Goal: Transaction & Acquisition: Purchase product/service

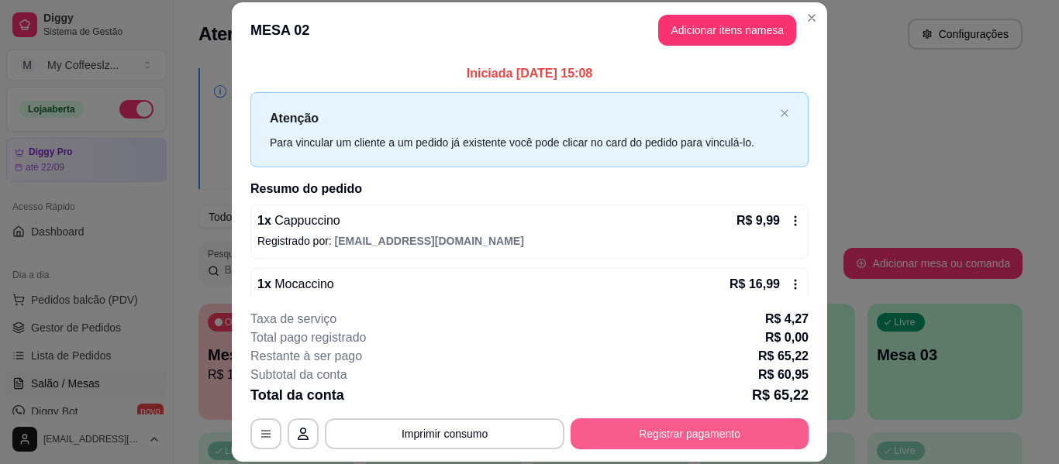
click at [643, 427] on button "Registrar pagamento" at bounding box center [690, 434] width 238 height 31
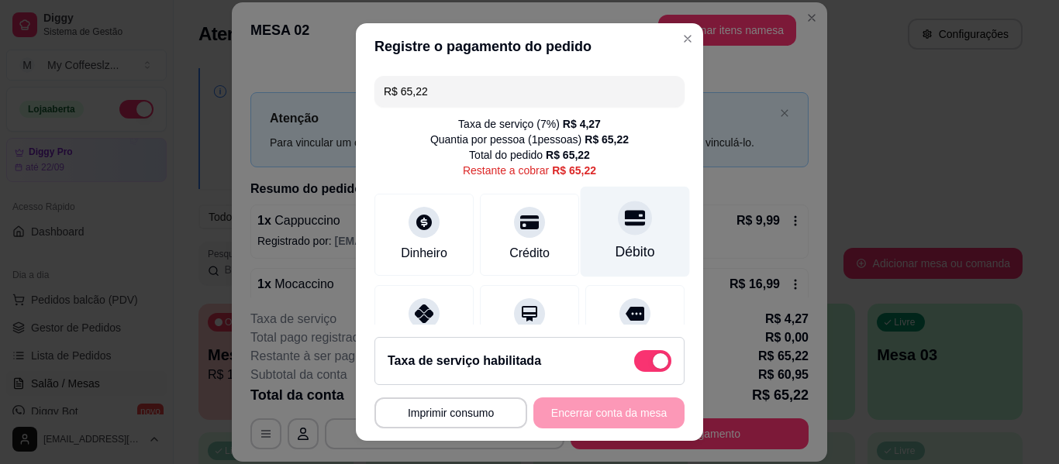
click at [625, 224] on icon at bounding box center [635, 218] width 20 height 20
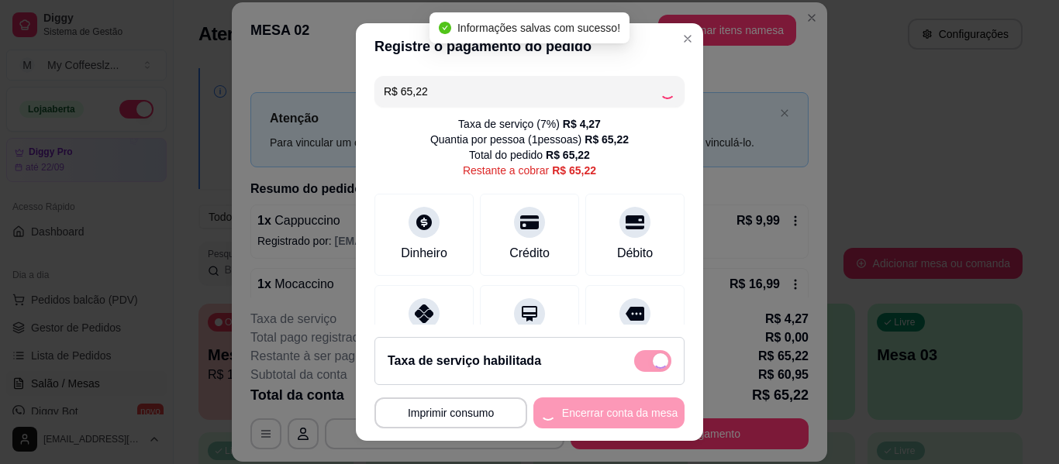
type input "R$ 0,00"
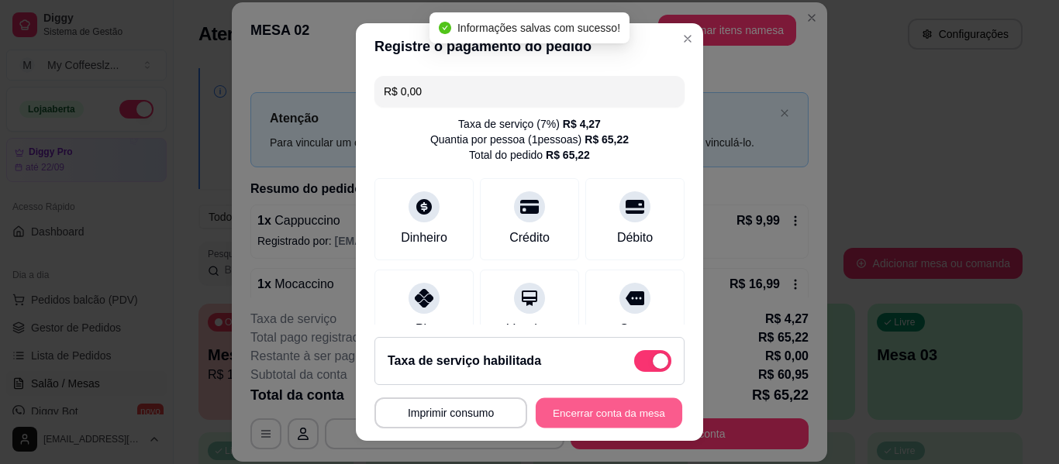
click at [556, 414] on button "Encerrar conta da mesa" at bounding box center [609, 413] width 147 height 30
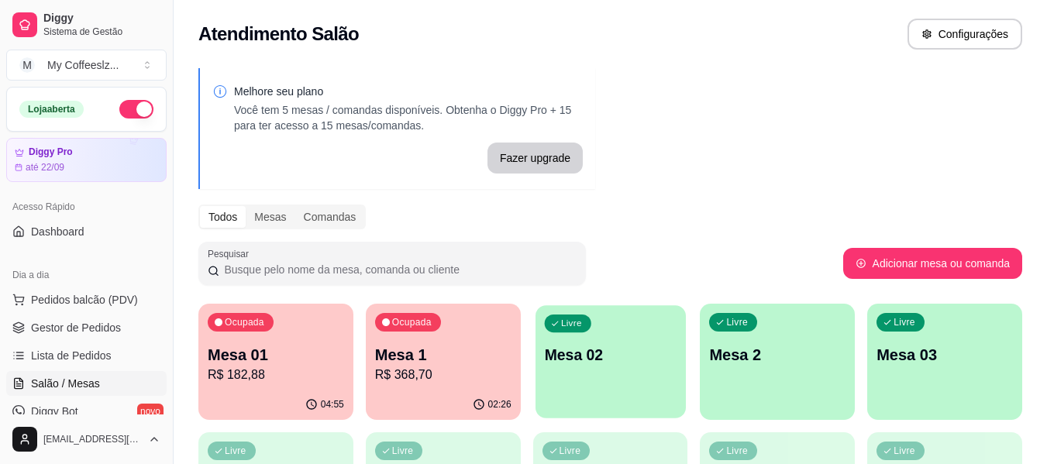
click at [625, 350] on p "Mesa 02" at bounding box center [610, 355] width 133 height 21
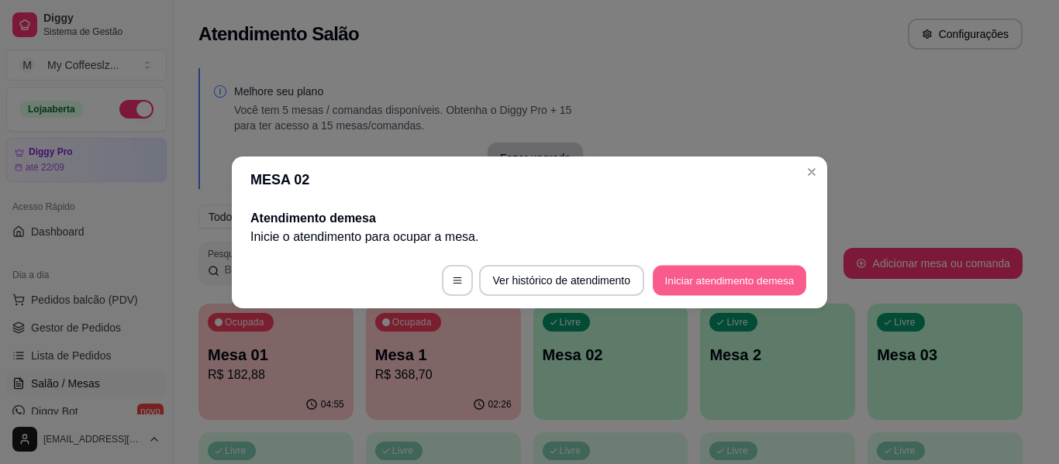
click at [684, 278] on button "Iniciar atendimento de mesa" at bounding box center [729, 280] width 153 height 30
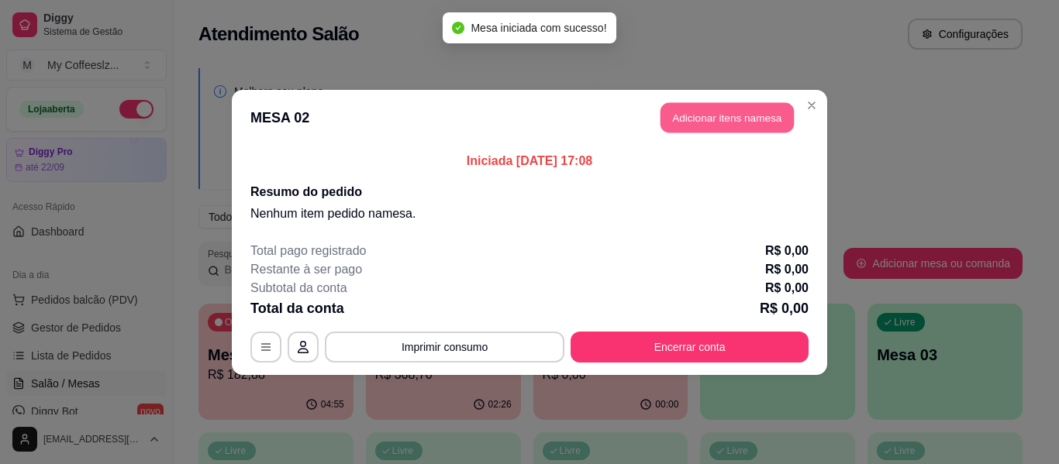
click at [691, 122] on button "Adicionar itens na mesa" at bounding box center [726, 117] width 133 height 30
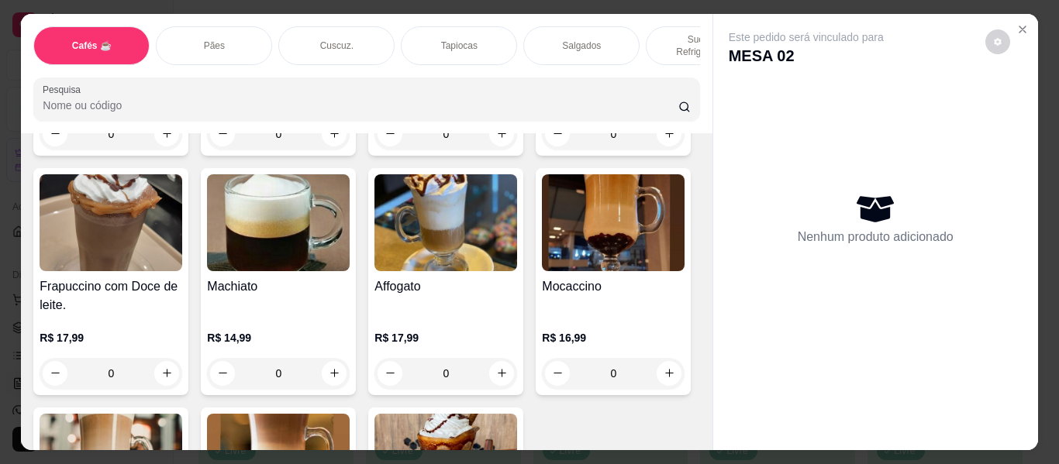
scroll to position [1861, 0]
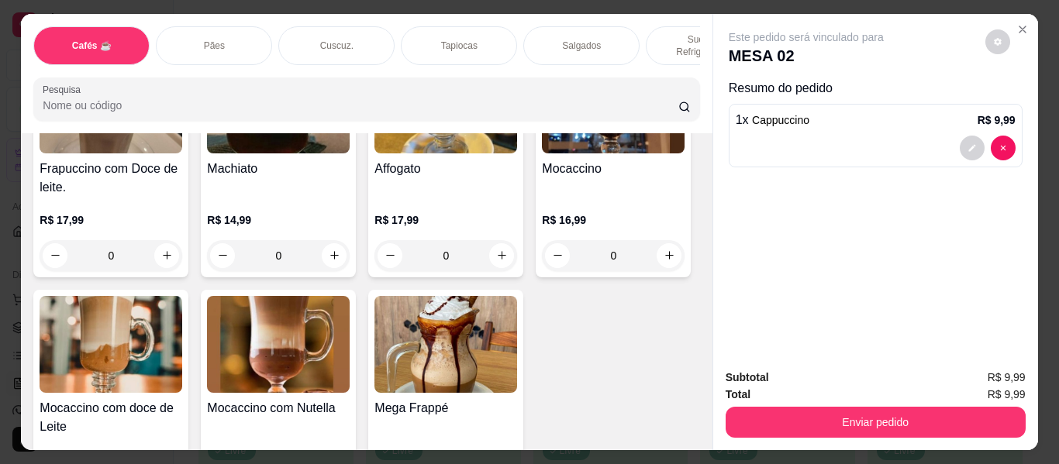
type input "2"
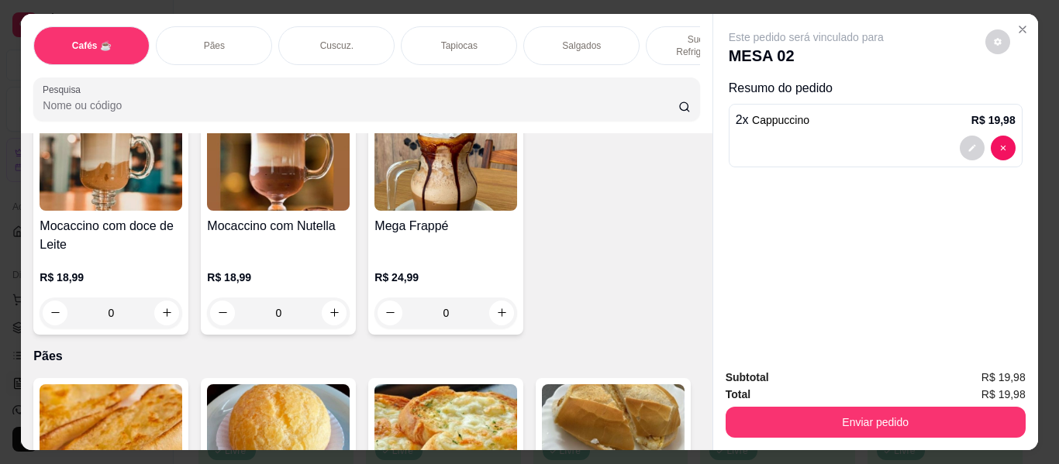
scroll to position [2016, 0]
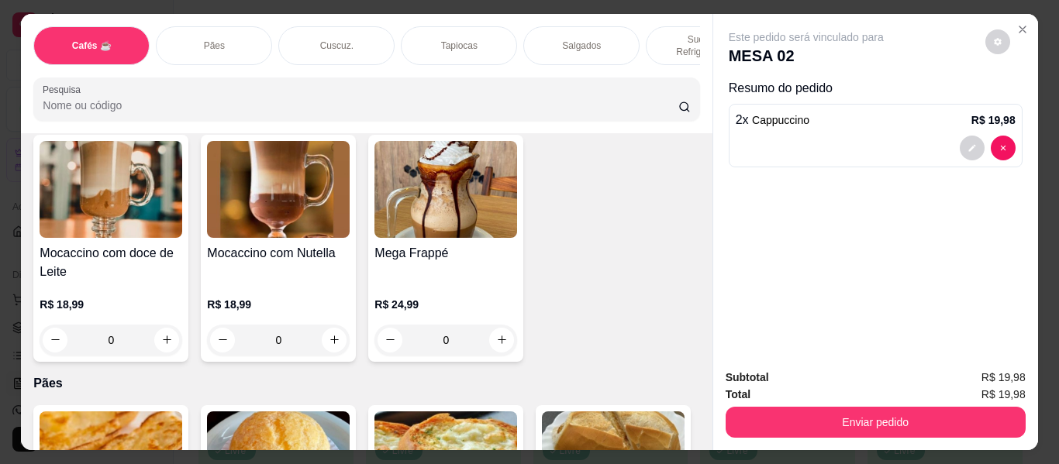
type input "1"
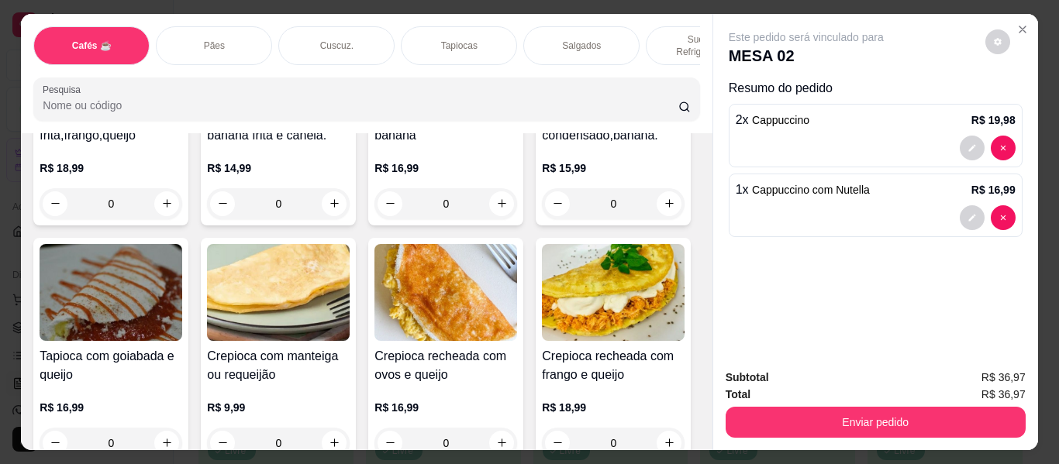
scroll to position [4186, 0]
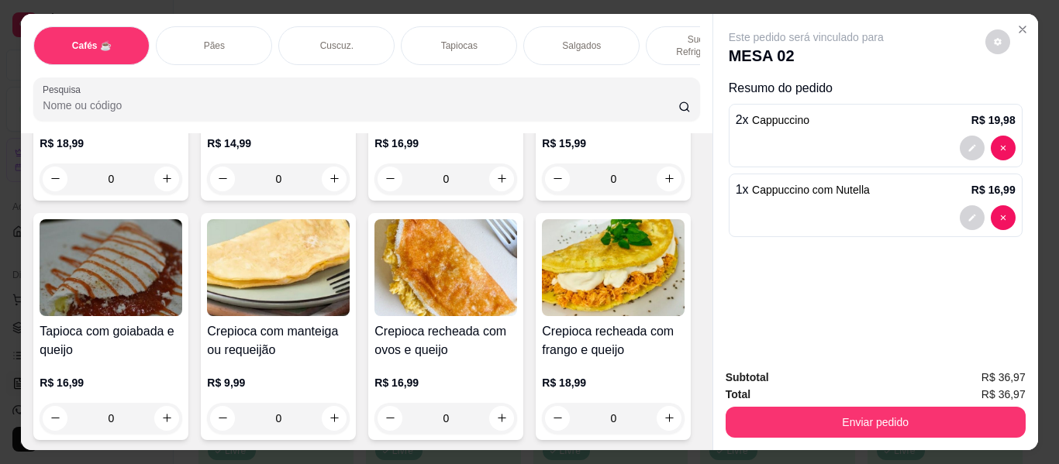
type input "1"
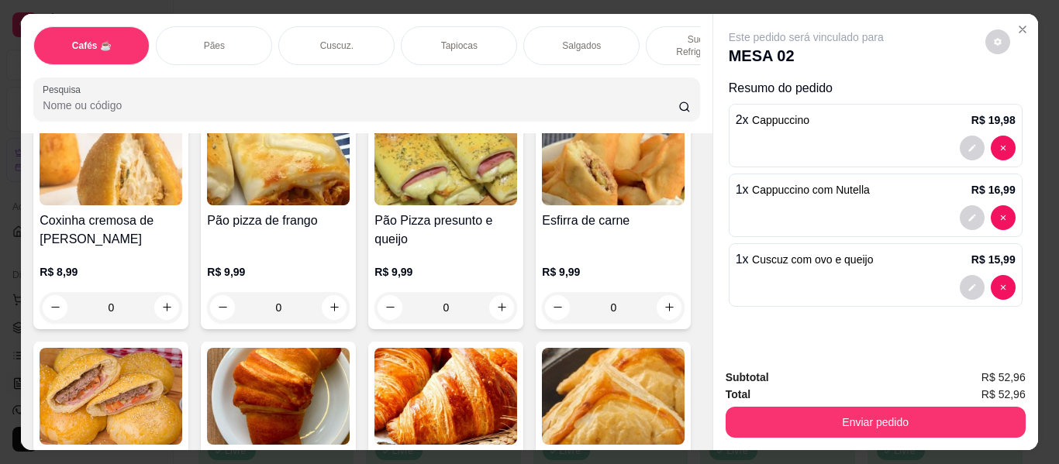
scroll to position [4806, 0]
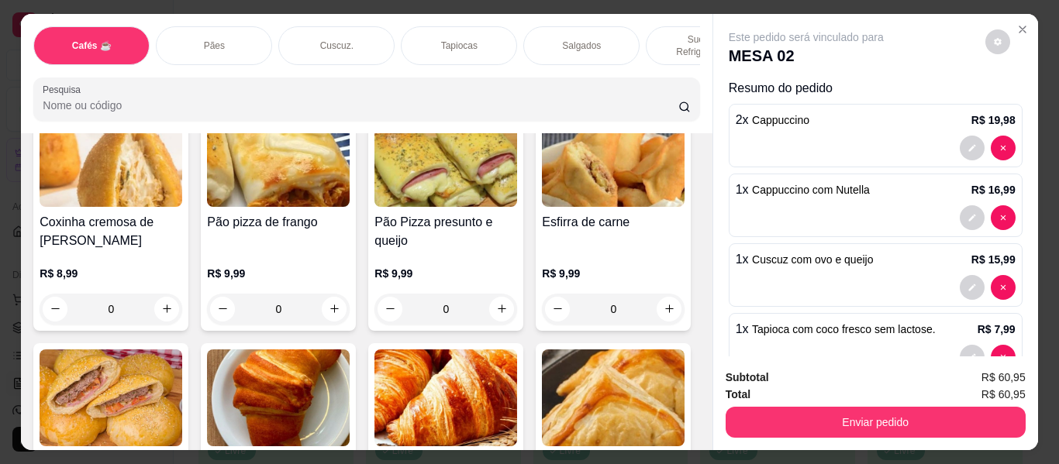
type input "2"
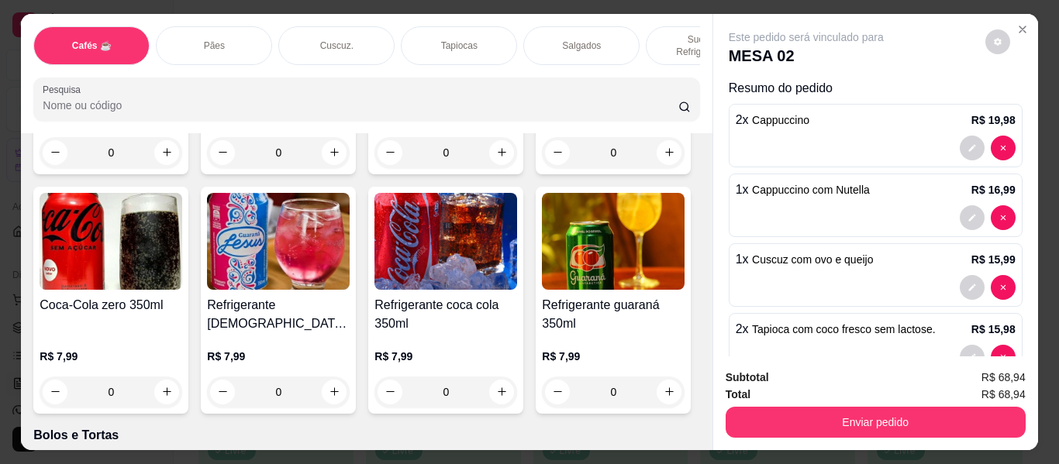
scroll to position [6358, 0]
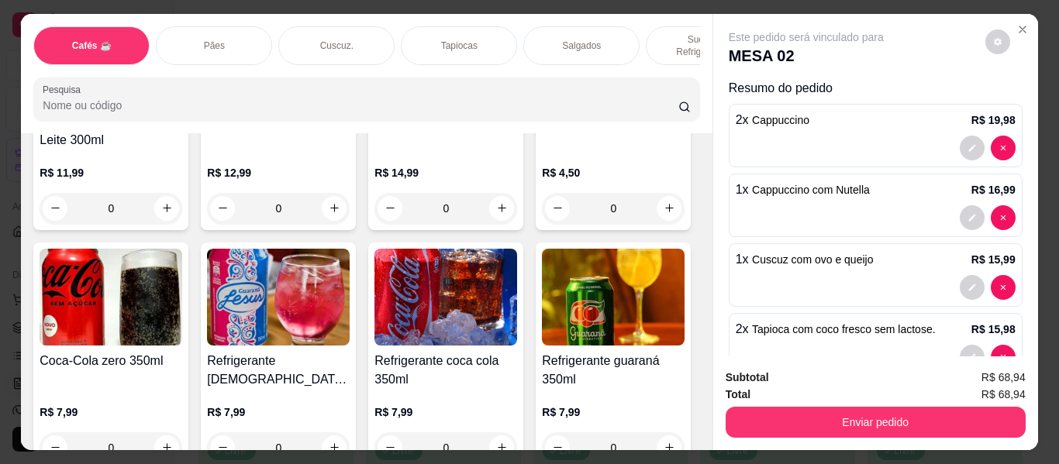
type input "1"
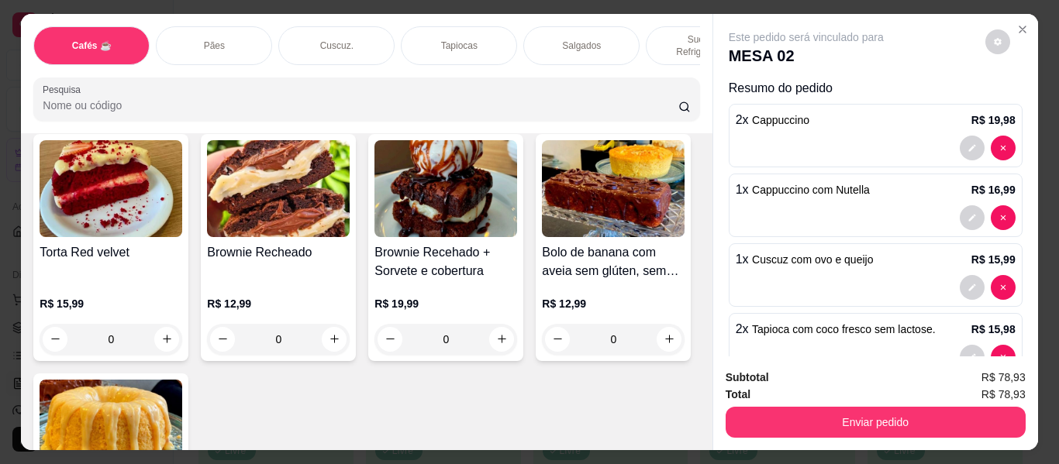
scroll to position [7133, 0]
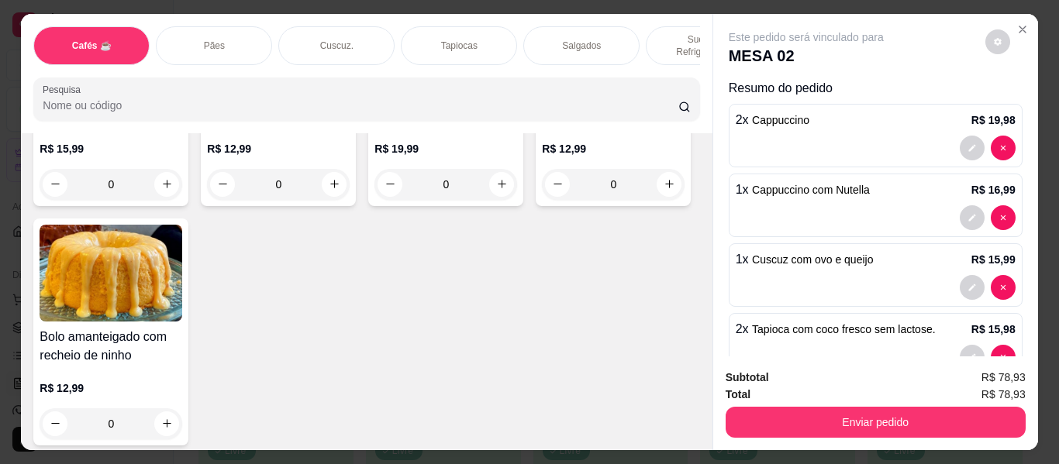
type input "1"
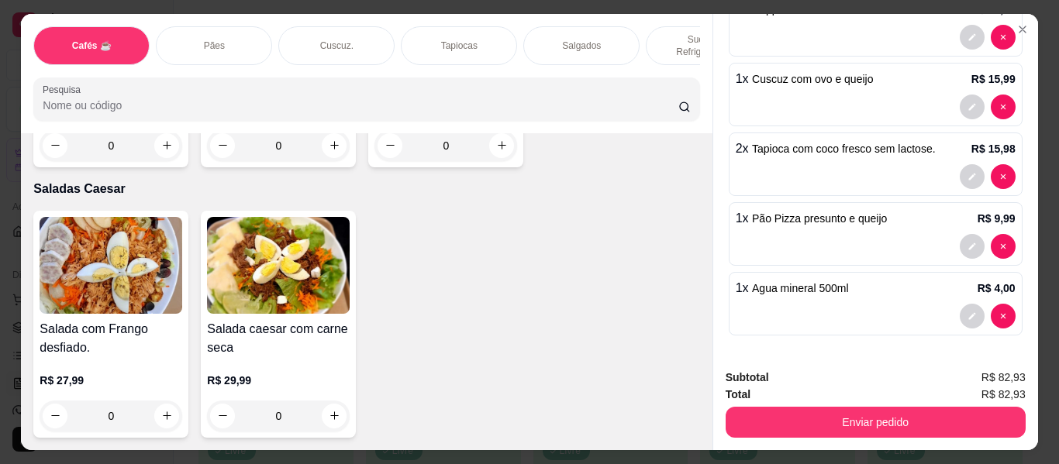
scroll to position [10466, 0]
click at [498, 150] on icon "increase-product-quantity" at bounding box center [502, 146] width 9 height 9
type input "1"
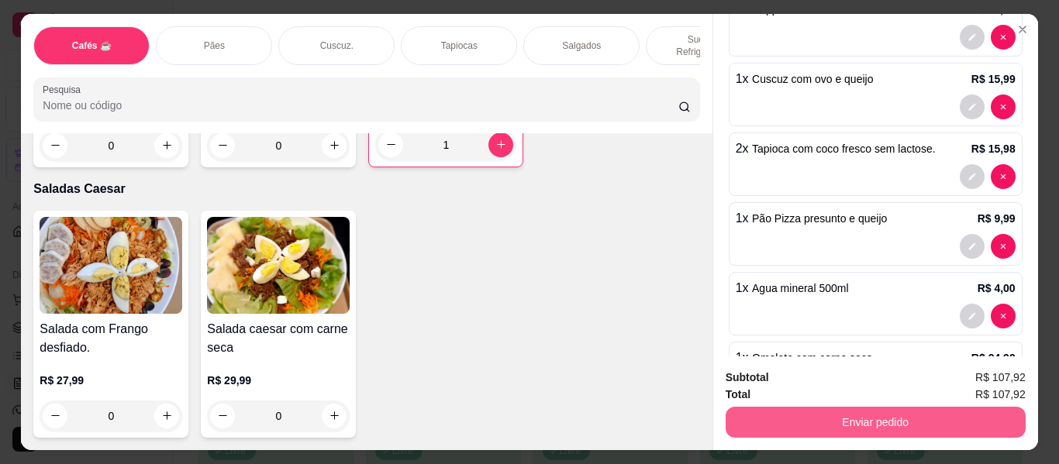
click at [785, 422] on button "Enviar pedido" at bounding box center [876, 422] width 300 height 31
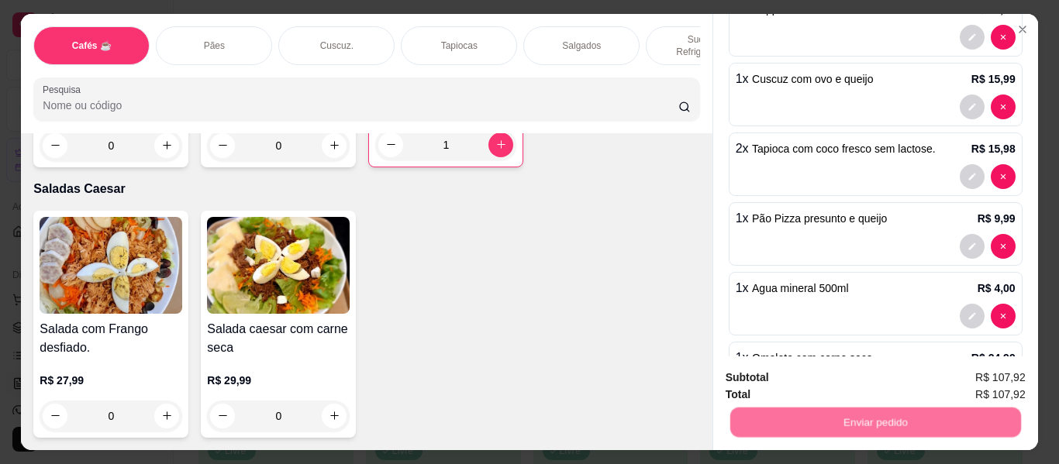
click at [786, 385] on button "Não registrar e enviar pedido" at bounding box center [823, 378] width 161 height 29
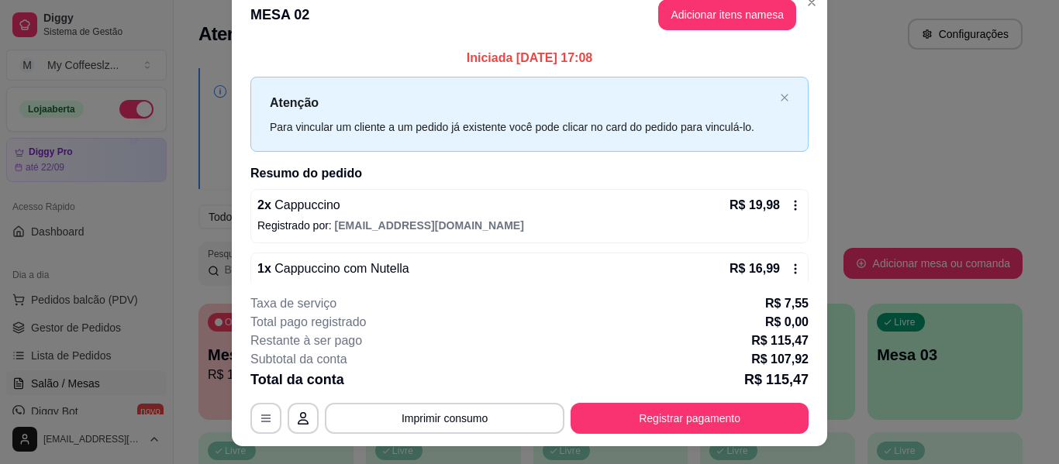
scroll to position [0, 0]
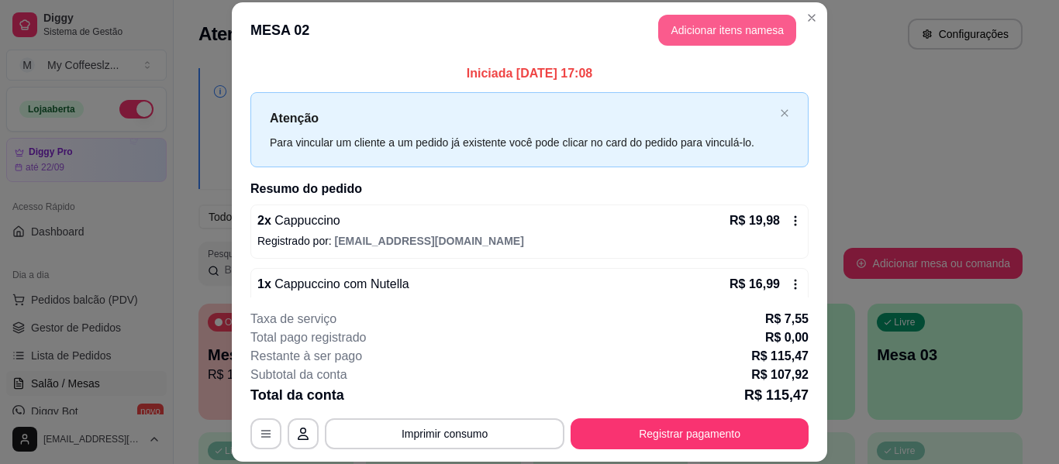
click at [690, 29] on button "Adicionar itens na mesa" at bounding box center [727, 30] width 138 height 31
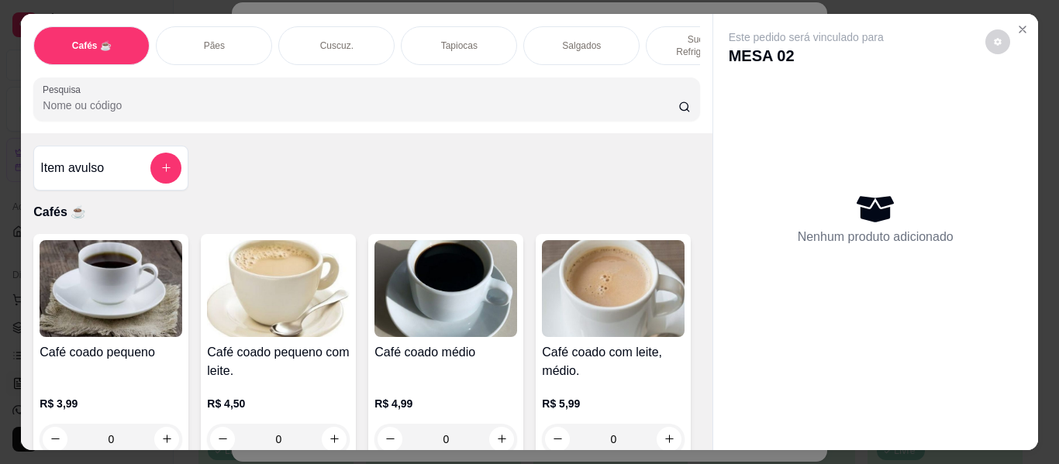
click at [659, 33] on p "Sucos e Refrigerantes" at bounding box center [704, 45] width 90 height 25
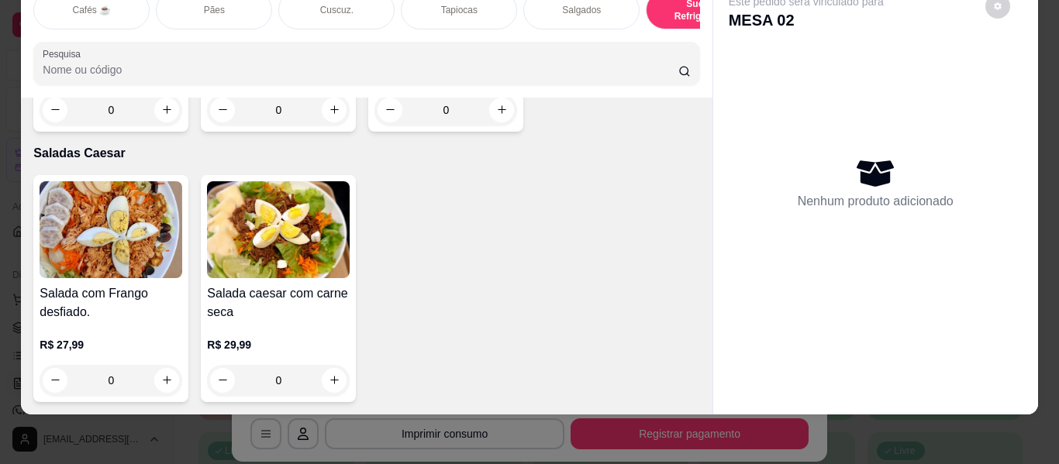
scroll to position [8917, 0]
type input "1"
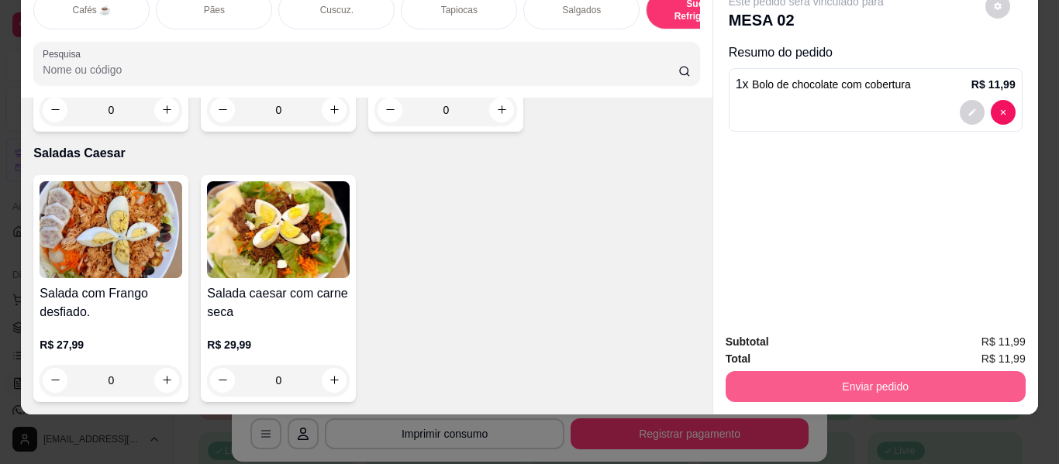
click at [818, 375] on button "Enviar pedido" at bounding box center [876, 386] width 300 height 31
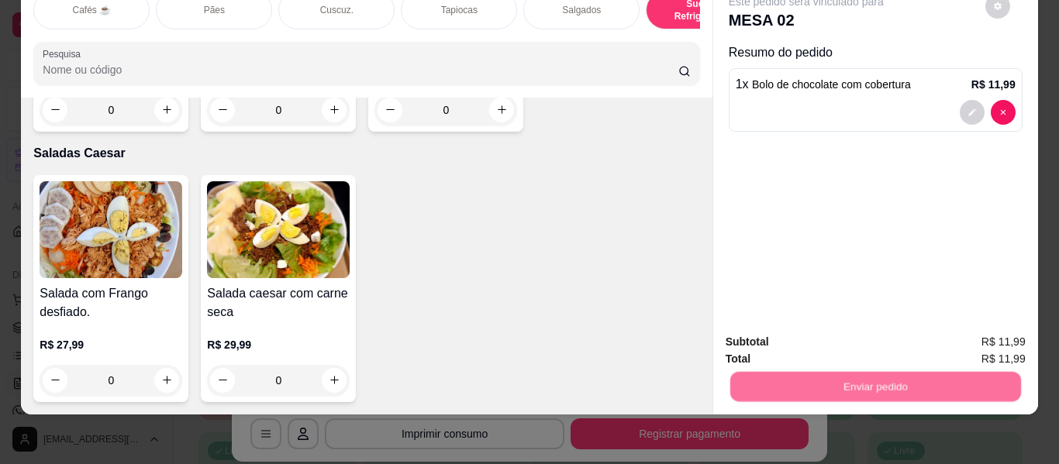
click at [807, 342] on button "Não registrar e enviar pedido" at bounding box center [824, 336] width 157 height 29
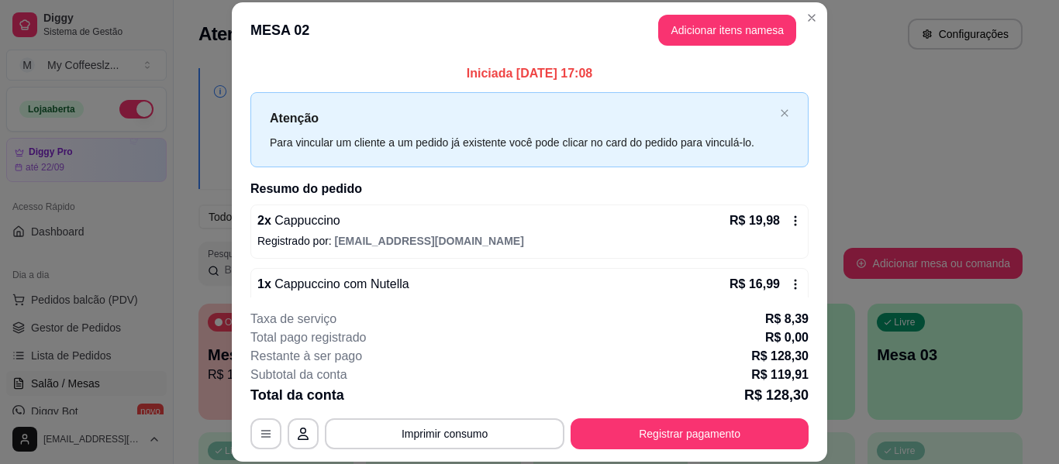
scroll to position [78, 0]
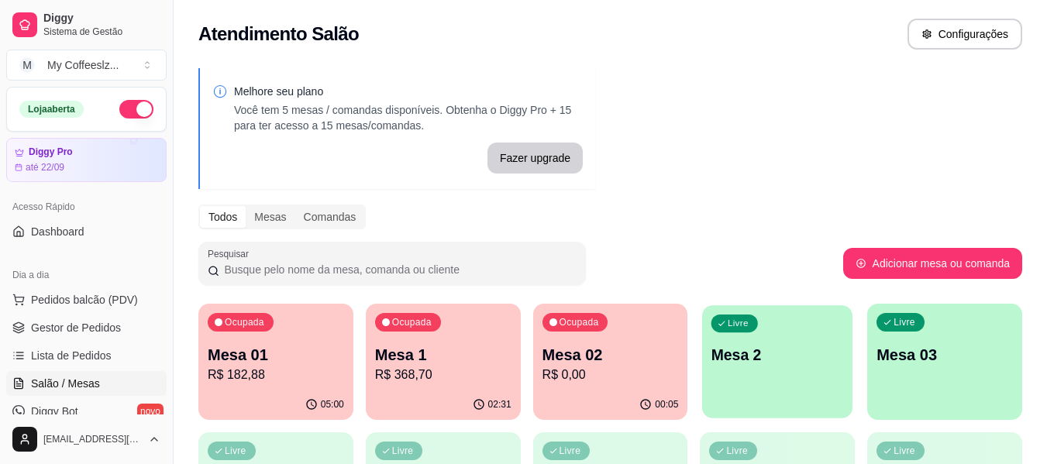
click at [832, 340] on div "Livre Mesa 2" at bounding box center [777, 352] width 150 height 95
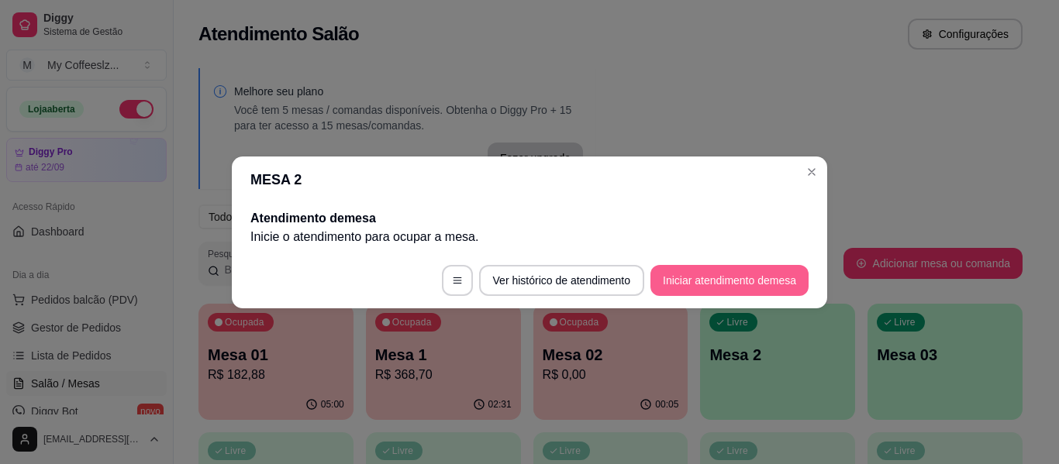
click at [726, 279] on button "Iniciar atendimento de mesa" at bounding box center [729, 280] width 158 height 31
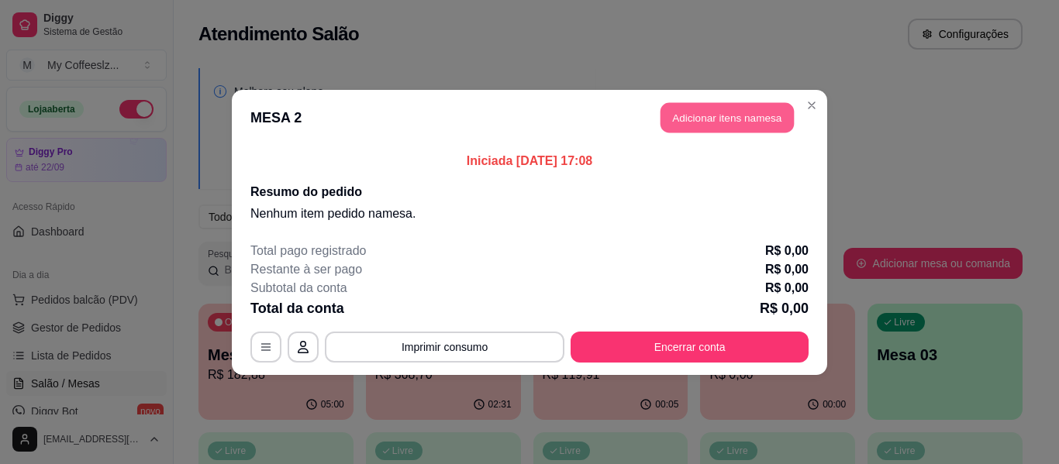
click at [689, 110] on button "Adicionar itens na mesa" at bounding box center [726, 117] width 133 height 30
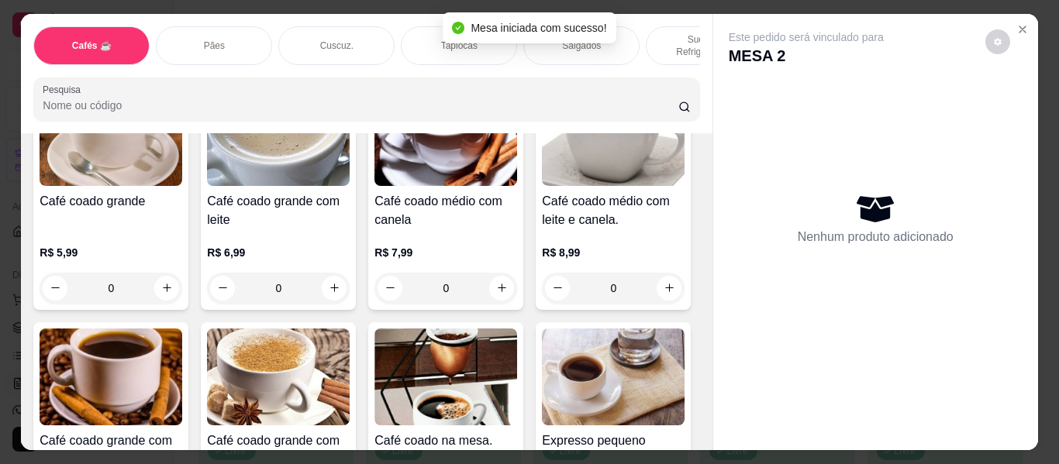
scroll to position [388, 0]
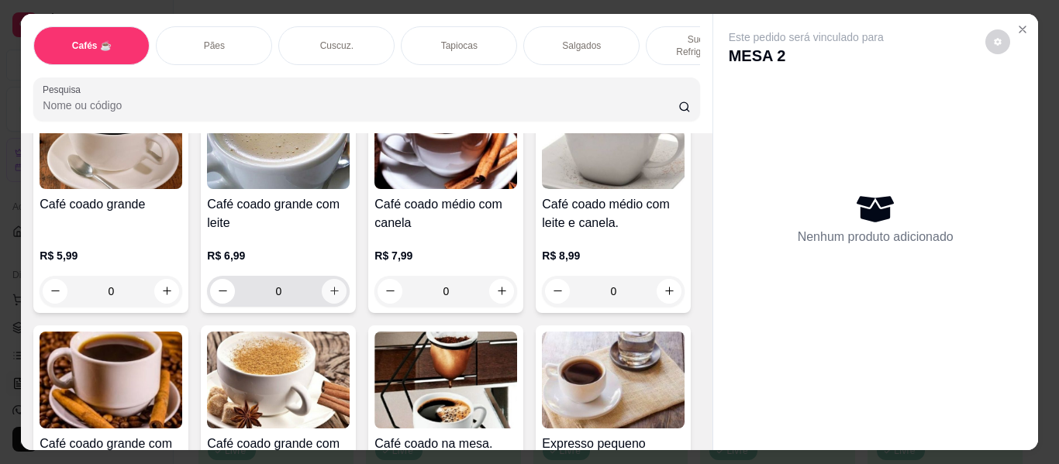
click at [340, 285] on icon "increase-product-quantity" at bounding box center [335, 291] width 12 height 12
type input "1"
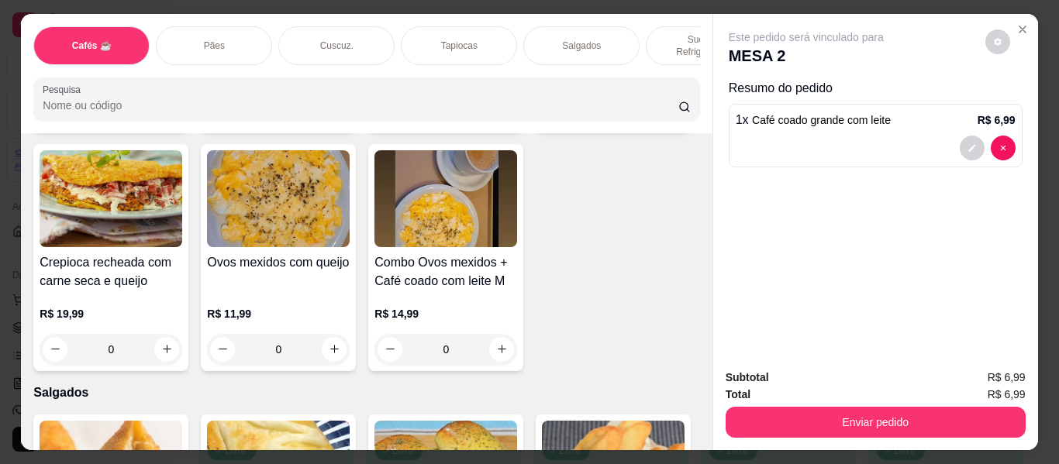
scroll to position [4729, 0]
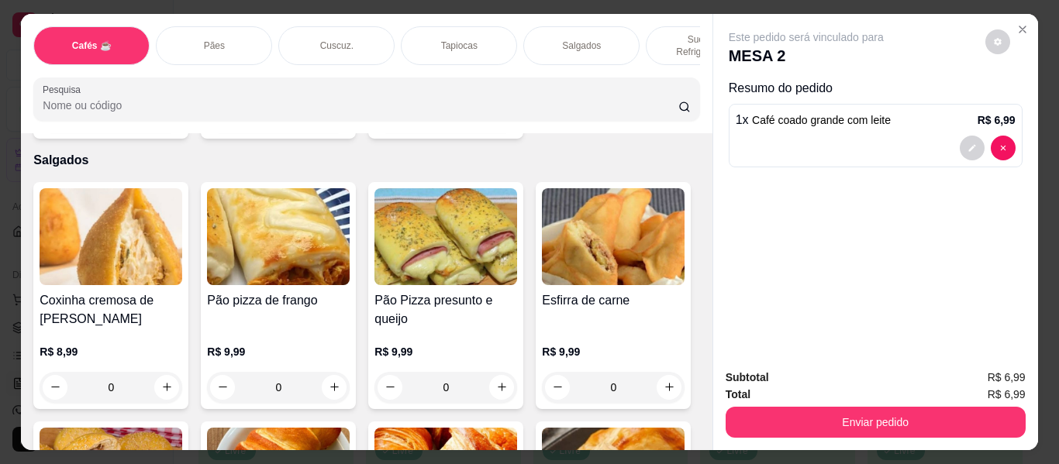
type input "1"
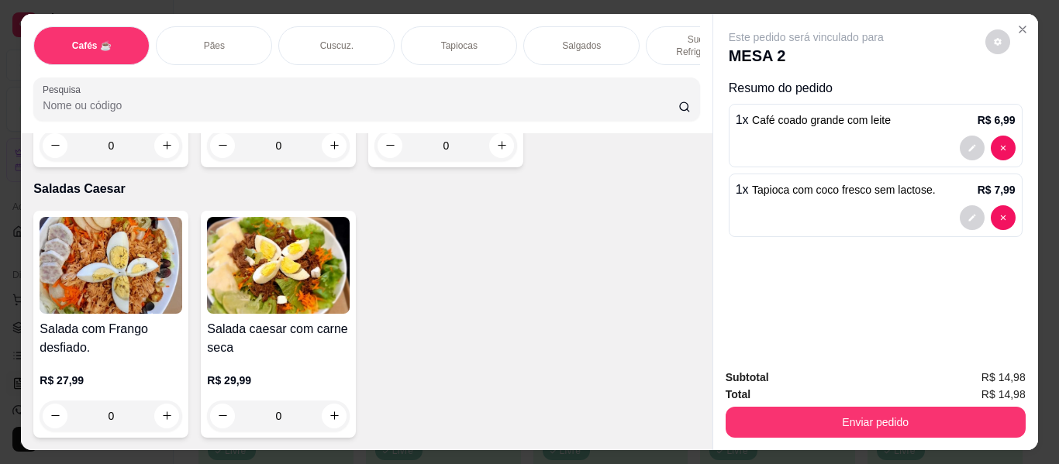
scroll to position [9381, 0]
type input "1"
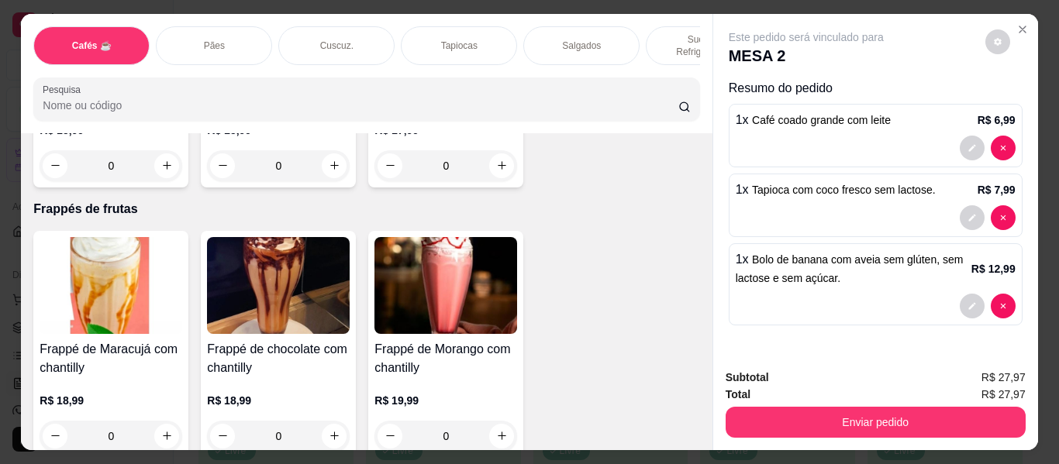
scroll to position [7669, 0]
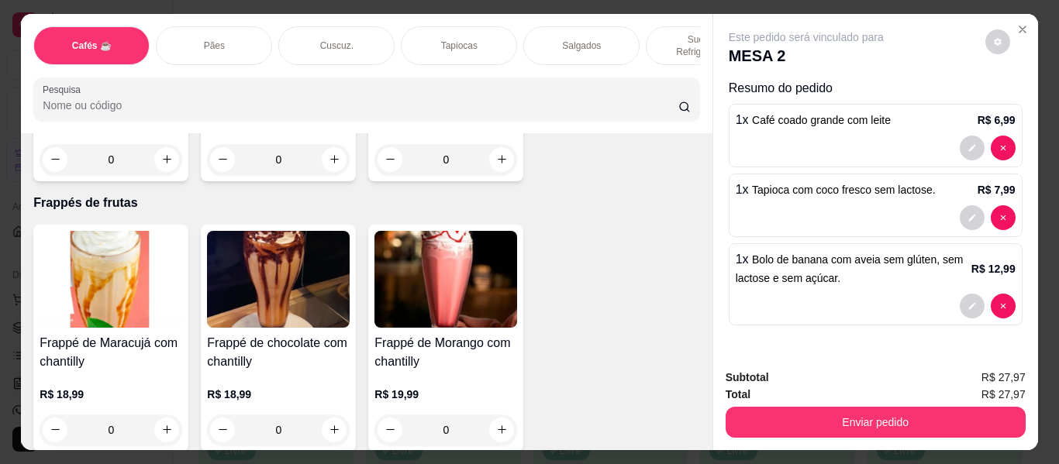
type input "1"
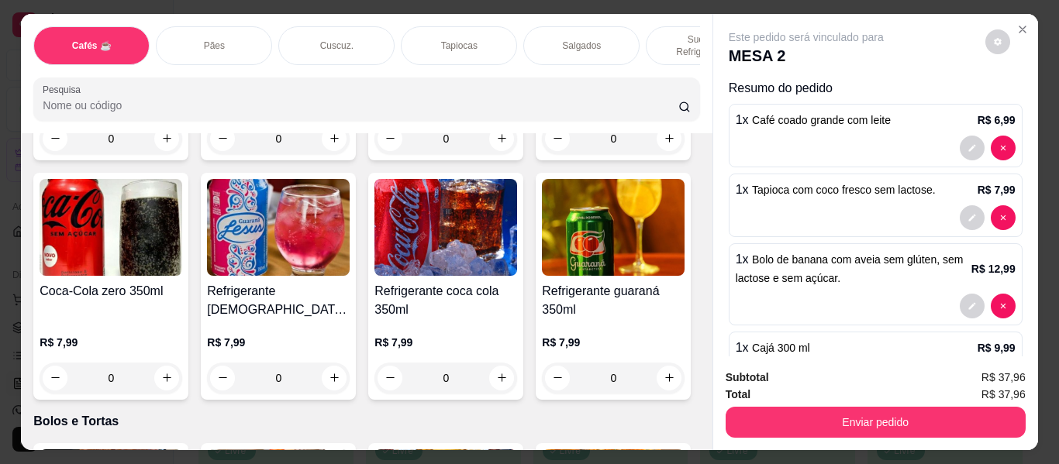
scroll to position [6196, 0]
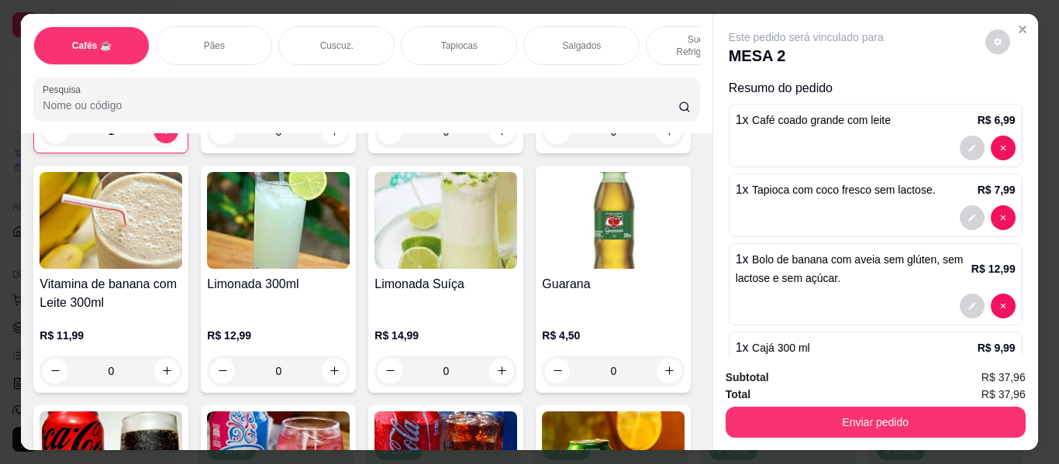
click at [436, 26] on div "Tapiocas" at bounding box center [459, 45] width 116 height 39
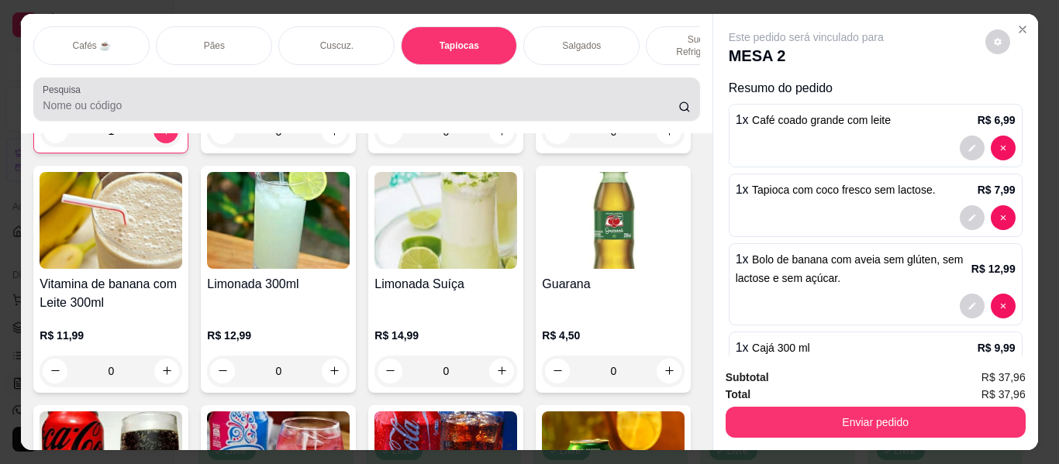
scroll to position [42, 0]
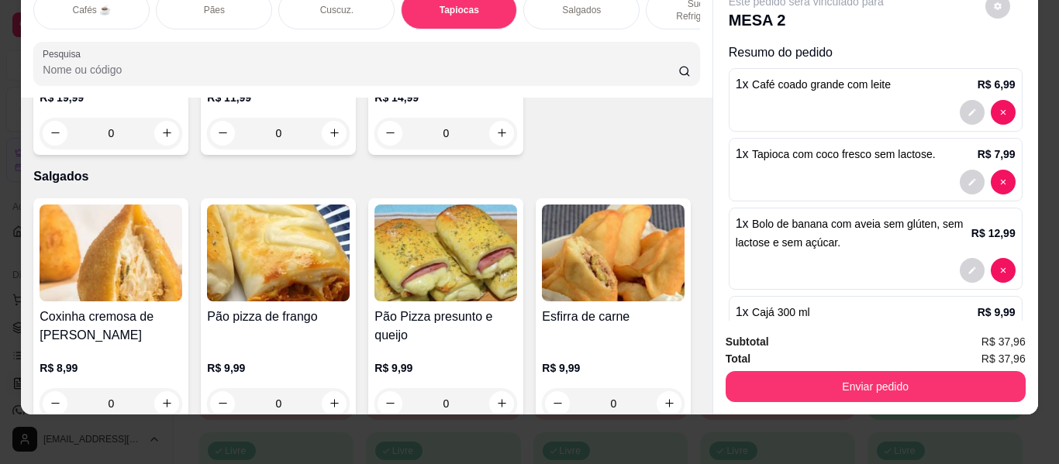
type input "1"
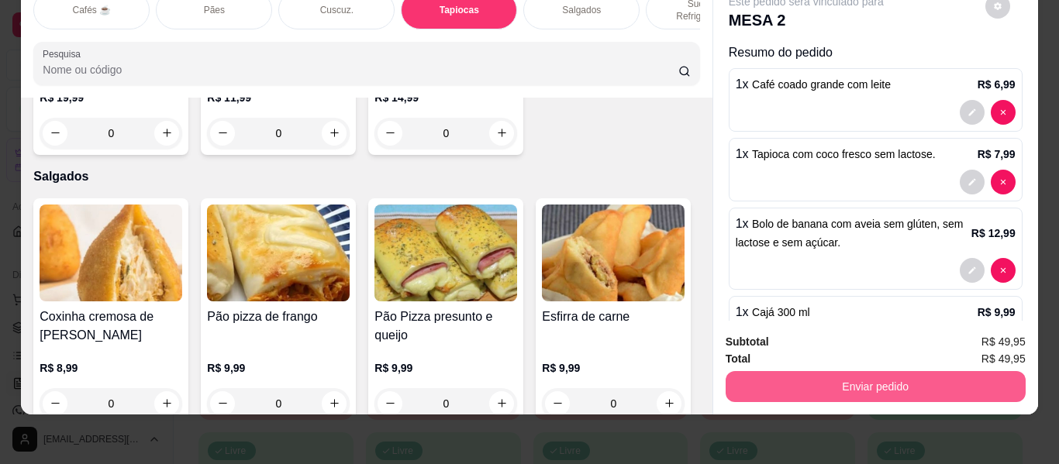
click at [747, 367] on div "Enviar pedido" at bounding box center [876, 384] width 300 height 35
click at [782, 371] on button "Enviar pedido" at bounding box center [876, 386] width 300 height 31
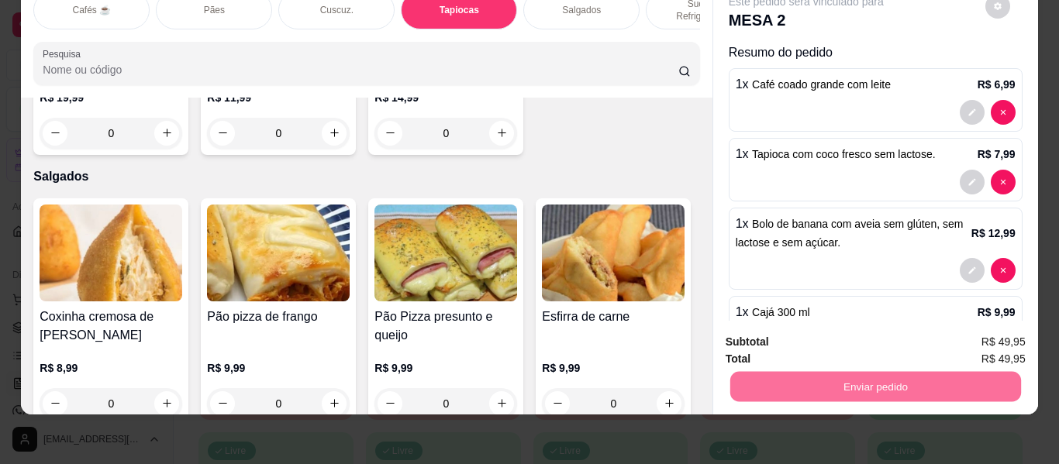
click at [801, 327] on button "Não registrar e enviar pedido" at bounding box center [824, 336] width 157 height 29
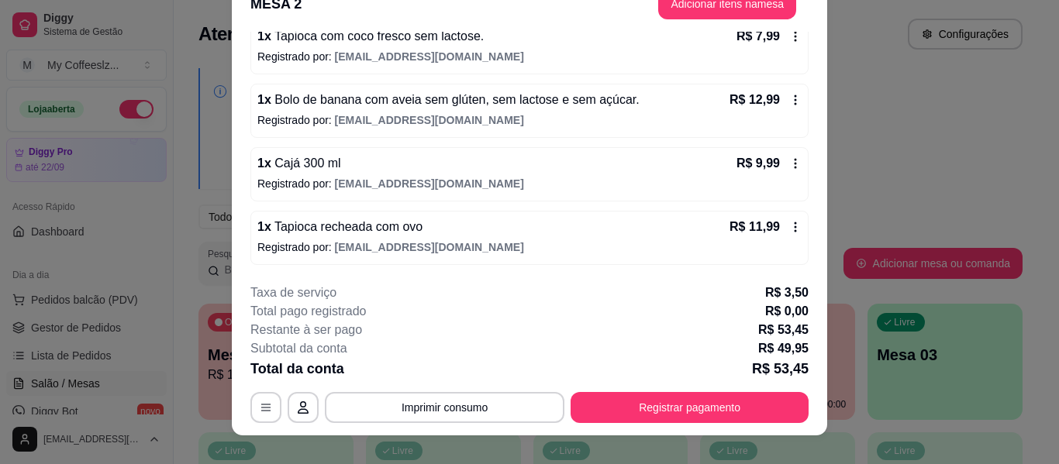
scroll to position [47, 0]
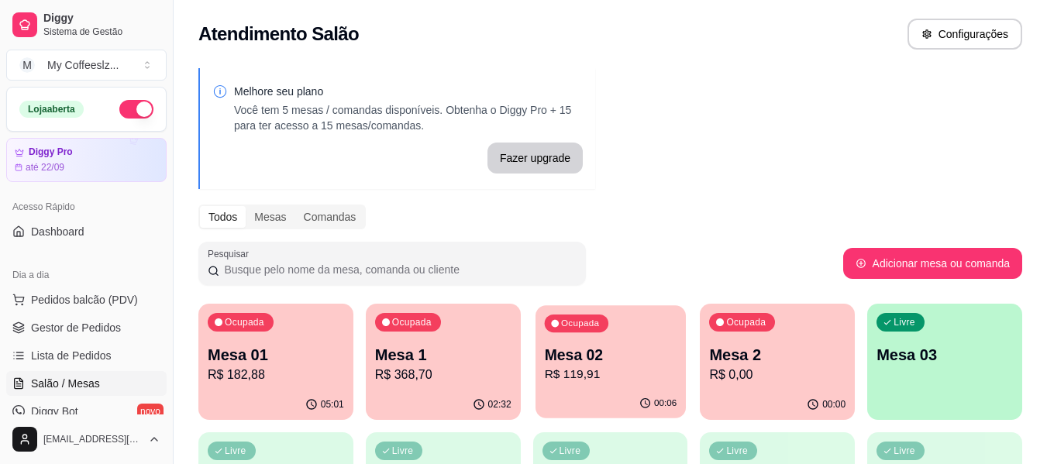
click at [626, 377] on p "R$ 119,91" at bounding box center [610, 375] width 133 height 18
click at [781, 364] on p "Mesa 2" at bounding box center [777, 355] width 136 height 22
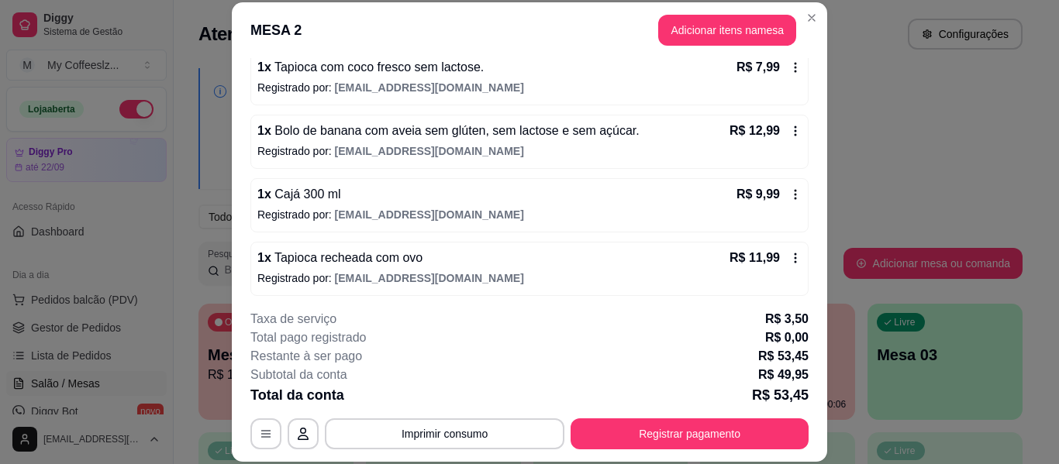
scroll to position [222, 0]
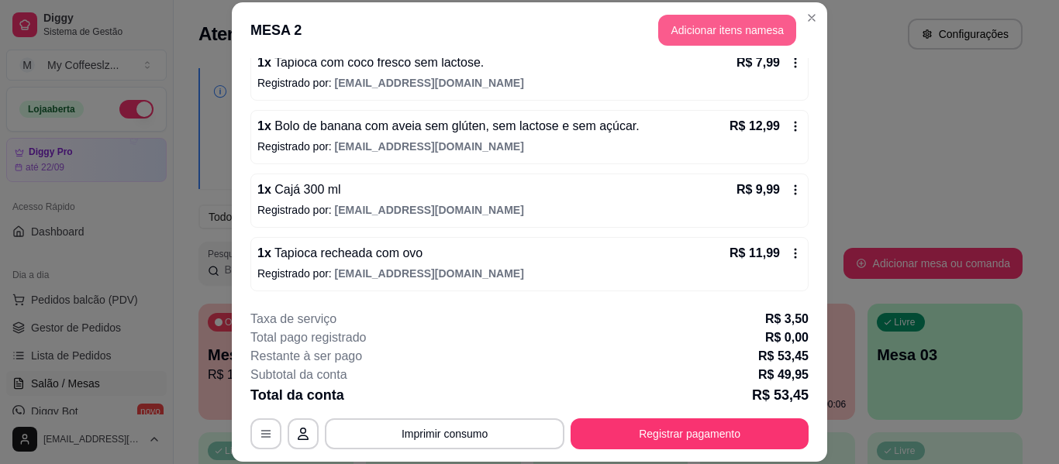
click at [685, 33] on button "Adicionar itens na mesa" at bounding box center [727, 30] width 138 height 31
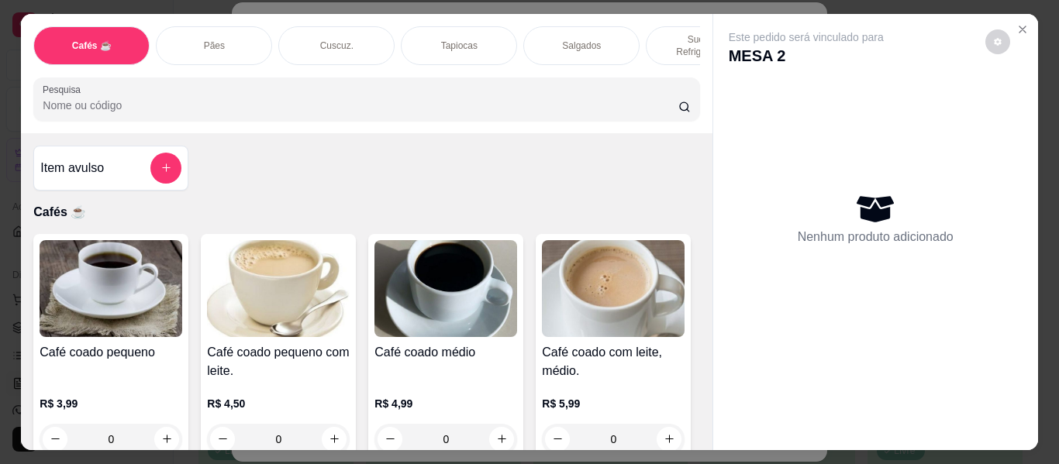
click at [649, 33] on div "Sucos e Refrigerantes" at bounding box center [704, 45] width 116 height 39
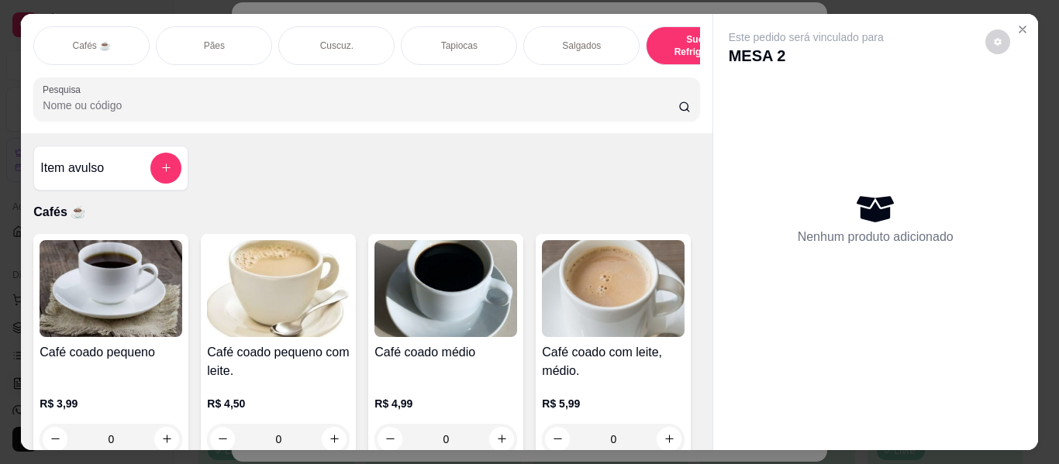
scroll to position [42, 0]
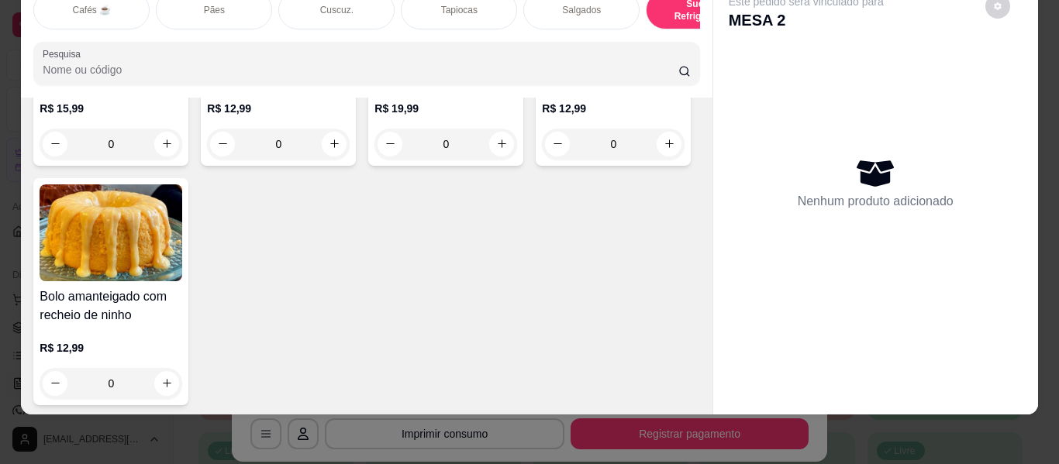
type input "1"
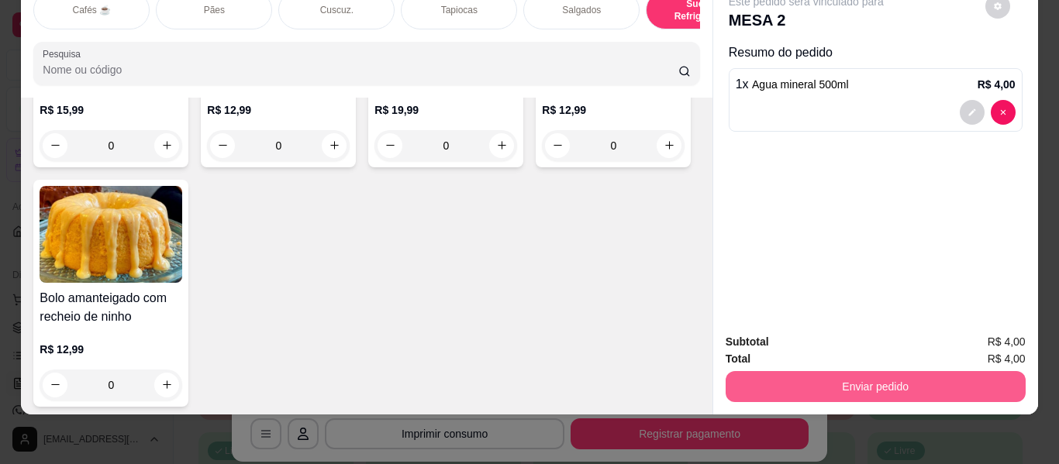
click at [760, 379] on button "Enviar pedido" at bounding box center [876, 386] width 300 height 31
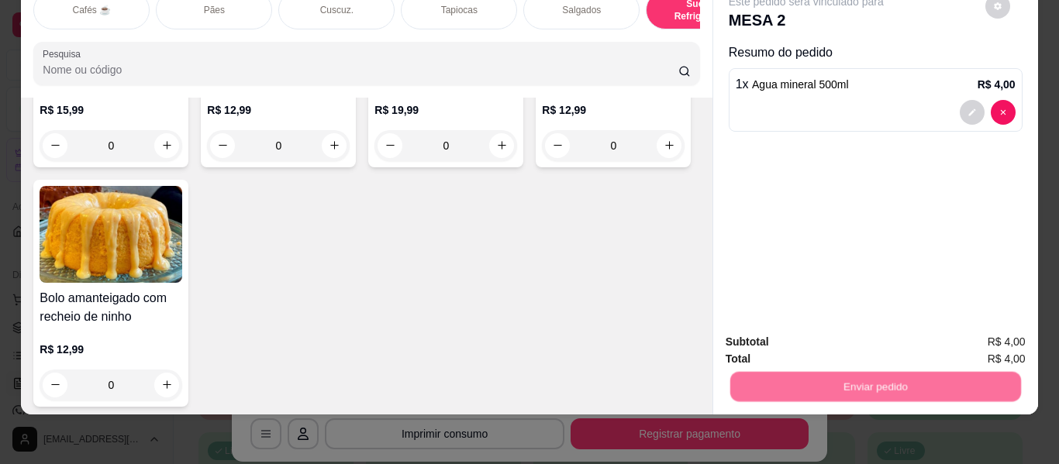
click at [785, 336] on button "Não registrar e enviar pedido" at bounding box center [824, 336] width 157 height 29
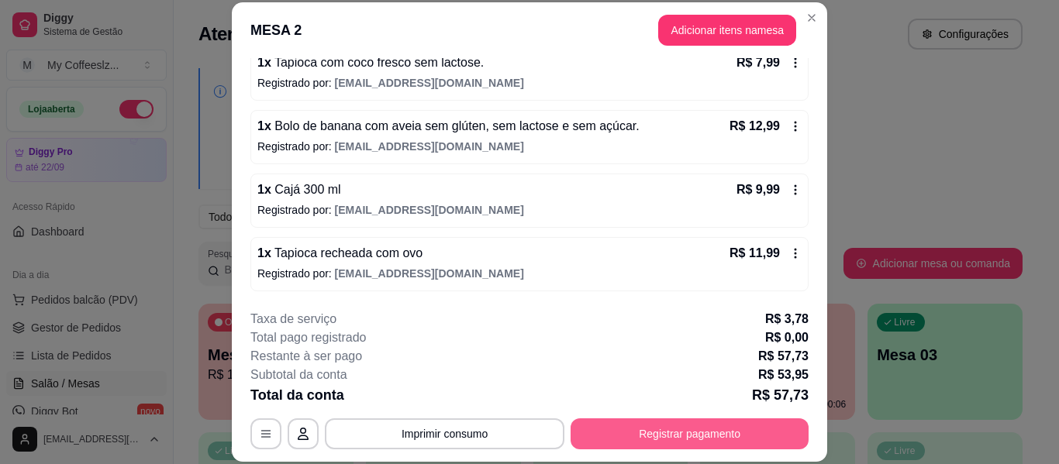
click at [587, 435] on button "Registrar pagamento" at bounding box center [690, 434] width 238 height 31
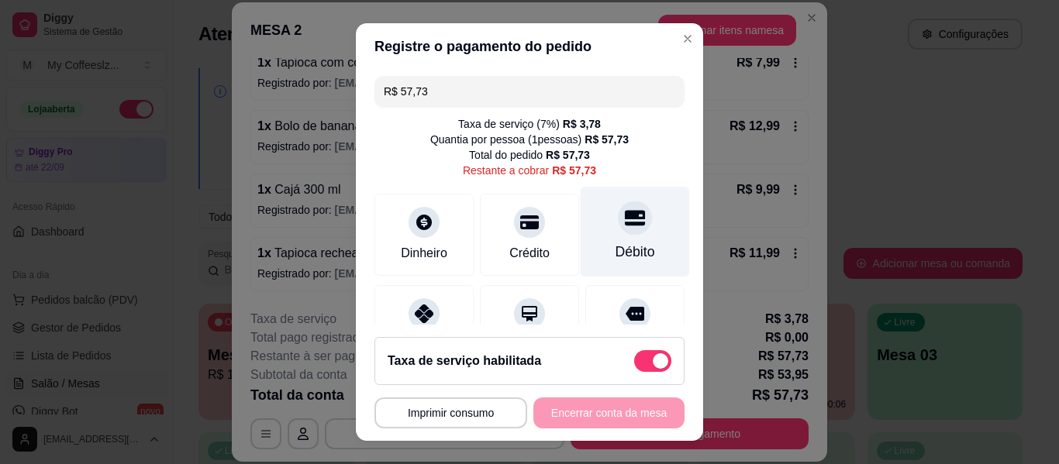
click at [616, 244] on div "Débito" at bounding box center [636, 252] width 40 height 20
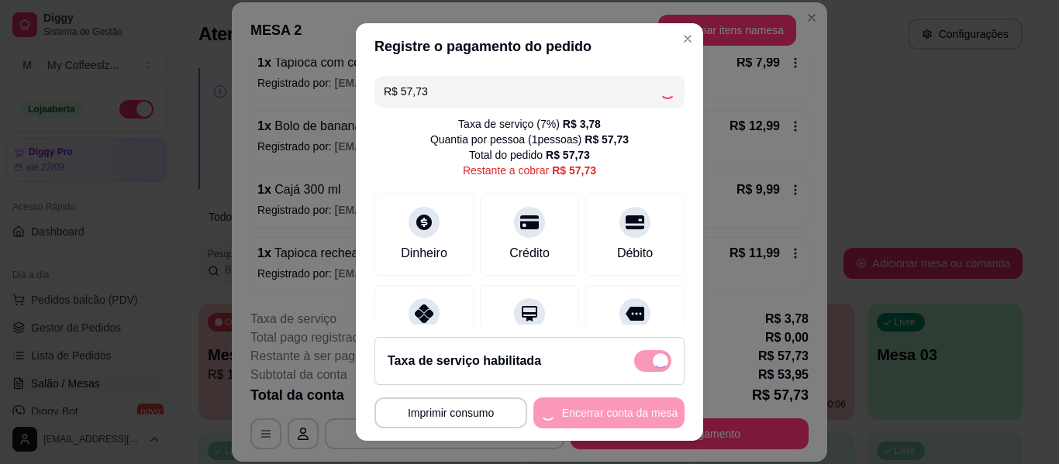
type input "R$ 0,00"
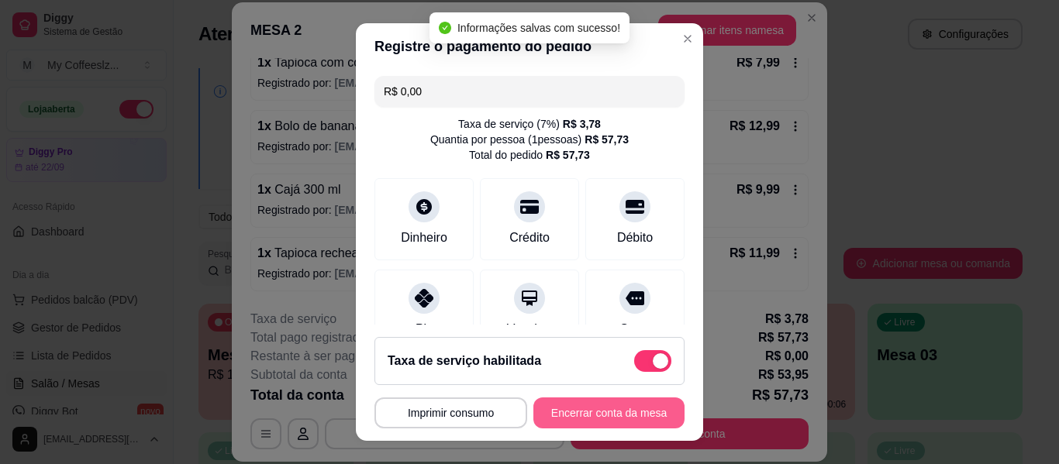
click at [578, 412] on button "Encerrar conta da mesa" at bounding box center [608, 413] width 151 height 31
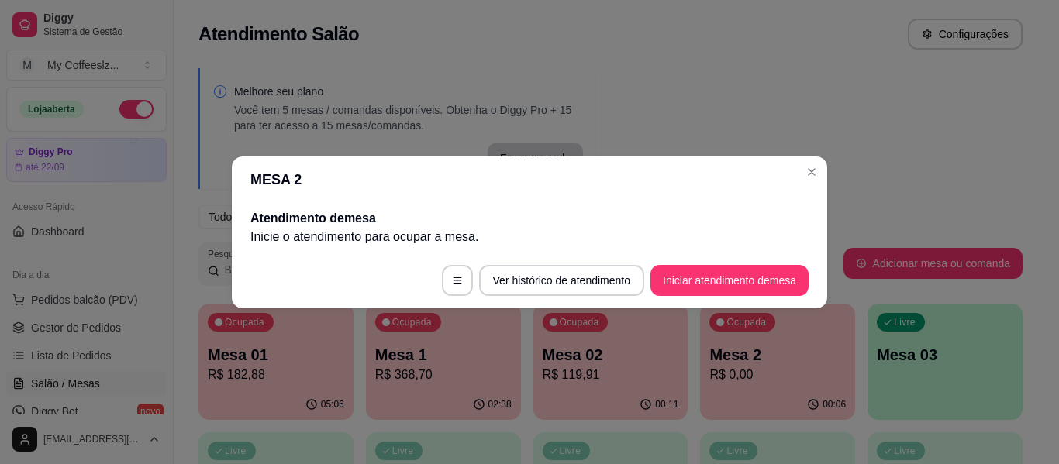
scroll to position [0, 0]
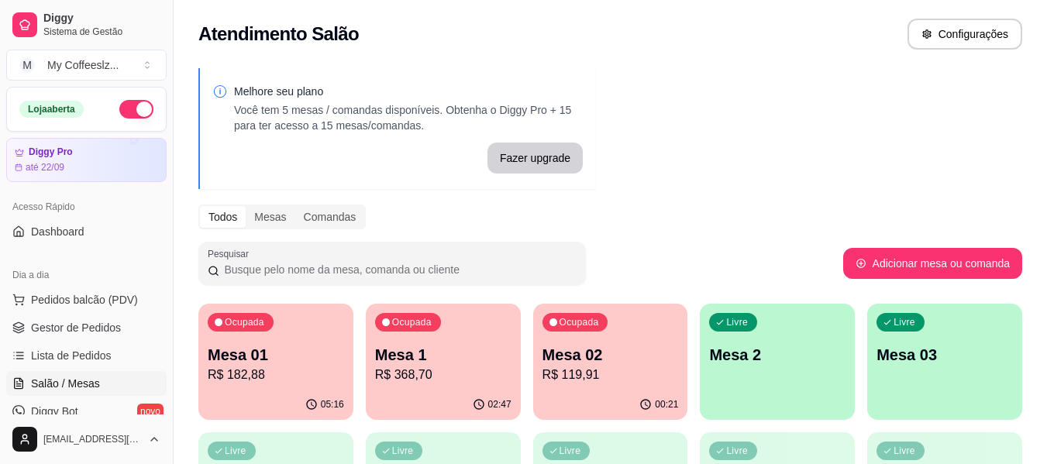
click at [637, 385] on div "Ocupada Mesa 02 R$ 119,91" at bounding box center [610, 347] width 155 height 86
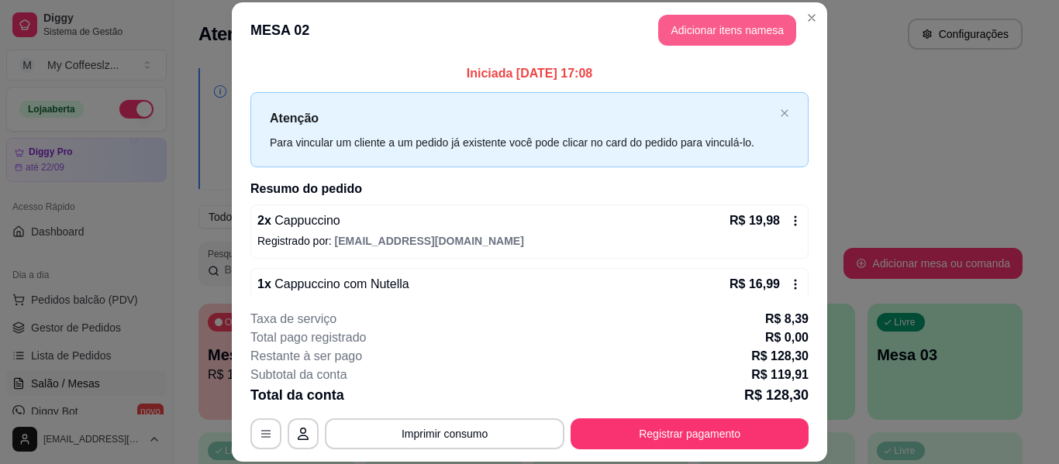
click at [706, 25] on button "Adicionar itens na mesa" at bounding box center [727, 30] width 138 height 31
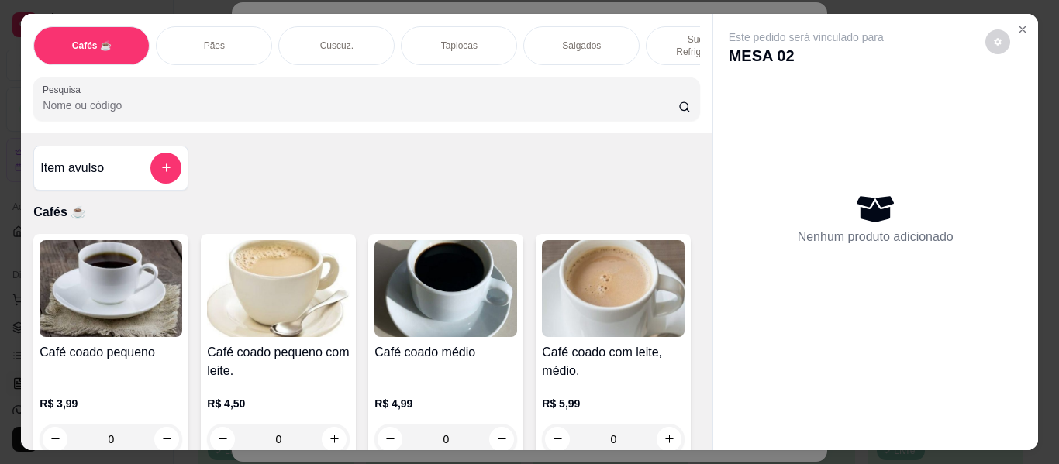
click at [664, 35] on p "Sucos e Refrigerantes" at bounding box center [704, 45] width 90 height 25
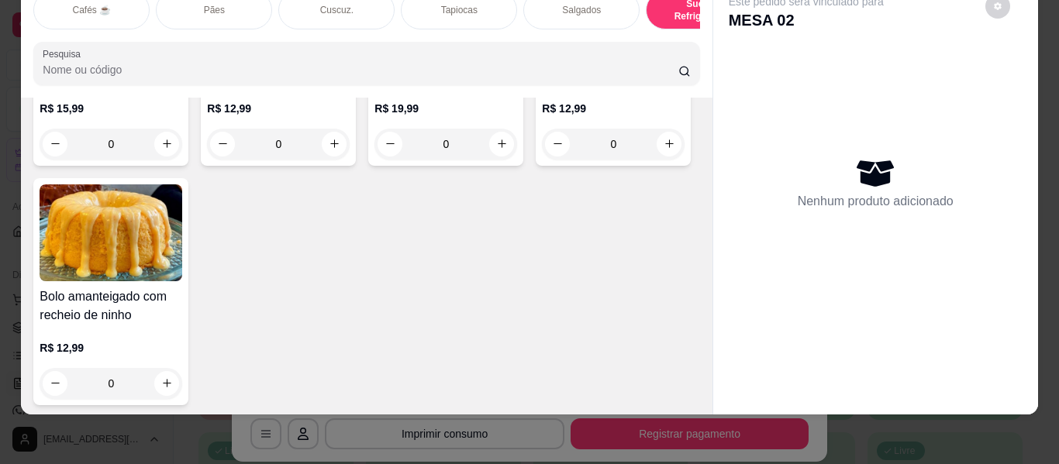
type input "1"
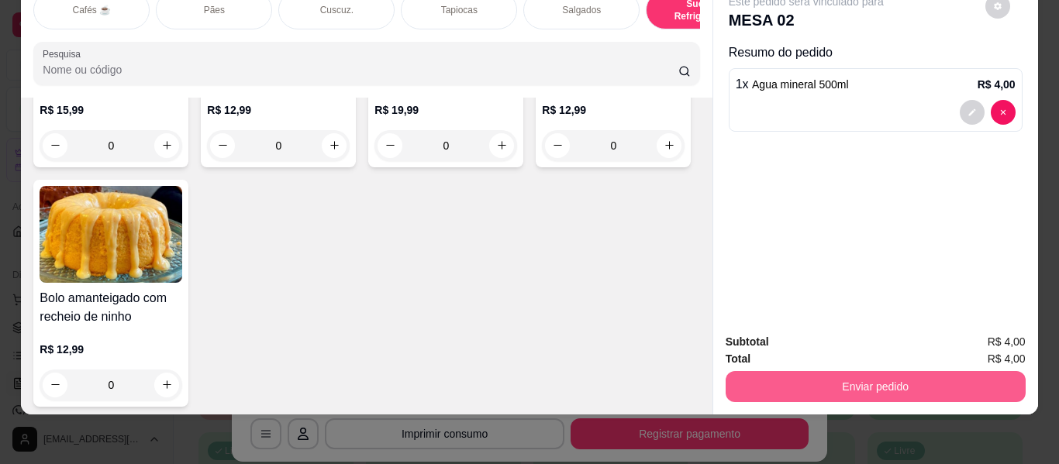
click at [726, 373] on button "Enviar pedido" at bounding box center [876, 386] width 300 height 31
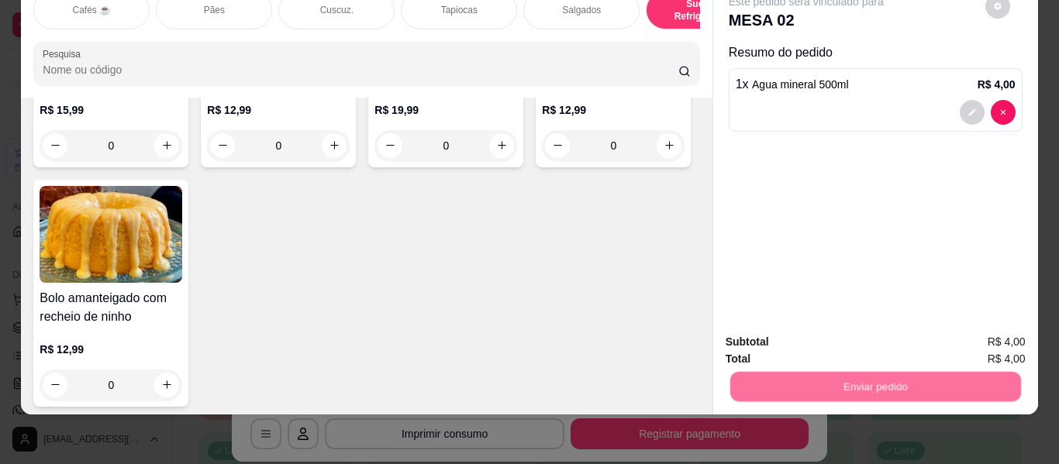
click at [775, 330] on button "Não registrar e enviar pedido" at bounding box center [824, 336] width 157 height 29
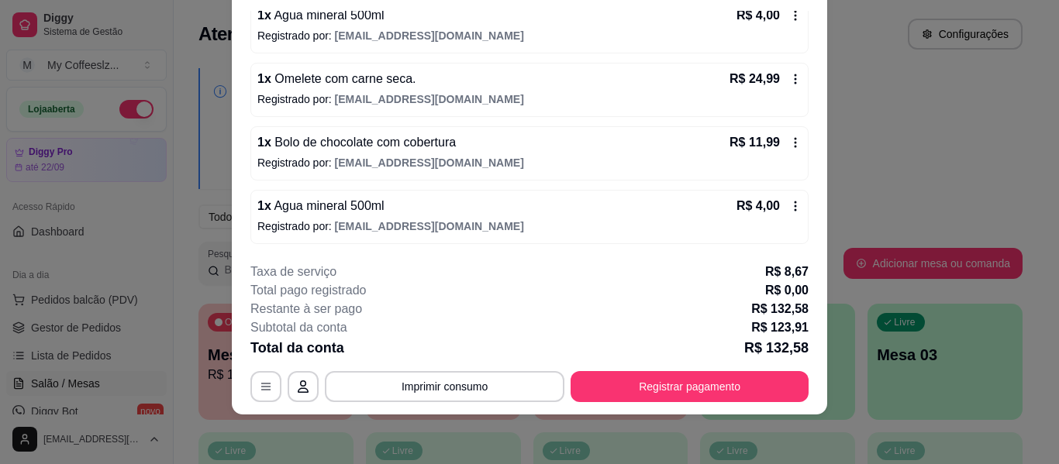
scroll to position [398, 0]
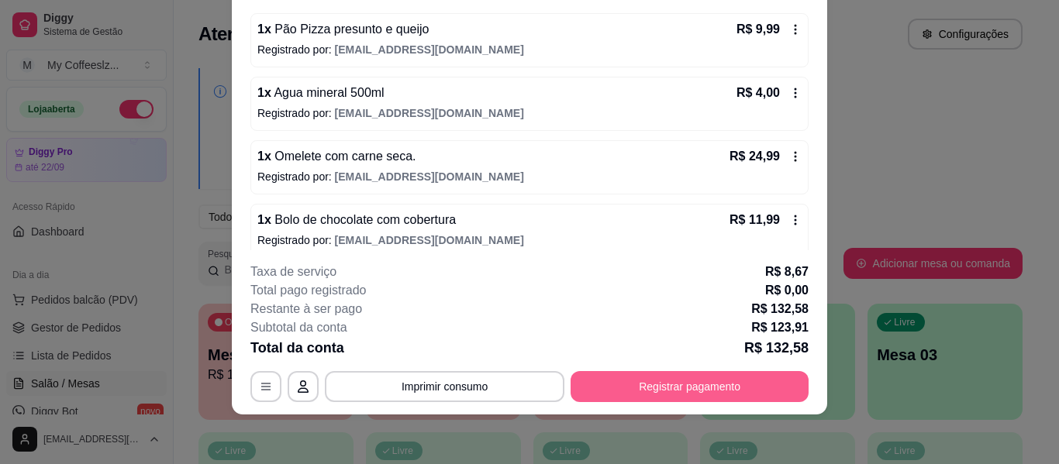
click at [719, 382] on button "Registrar pagamento" at bounding box center [690, 386] width 238 height 31
click at [710, 385] on button "Registrar pagamento" at bounding box center [689, 387] width 231 height 30
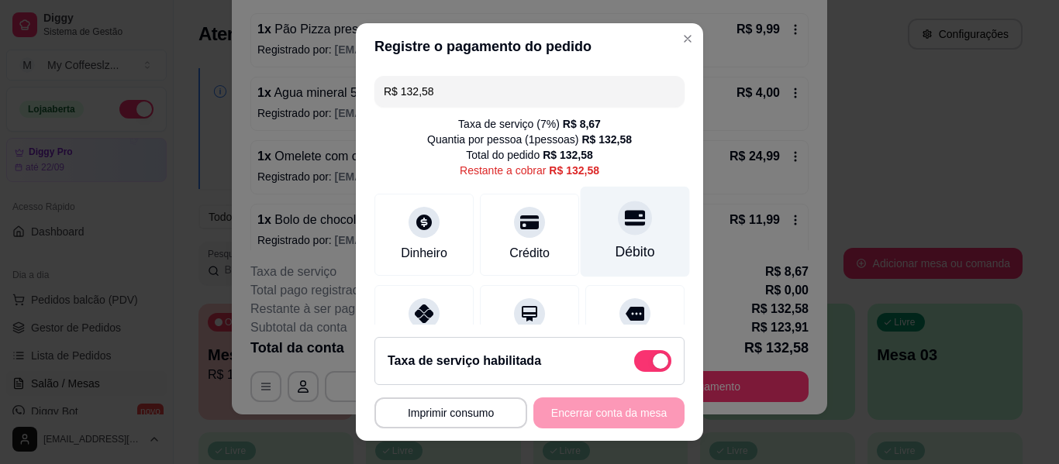
click at [619, 206] on div at bounding box center [635, 218] width 34 height 34
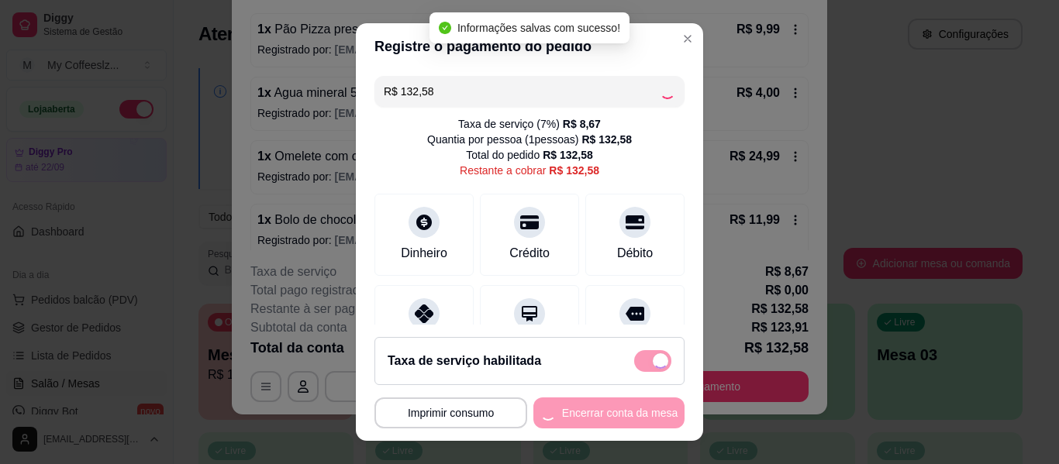
type input "R$ 0,00"
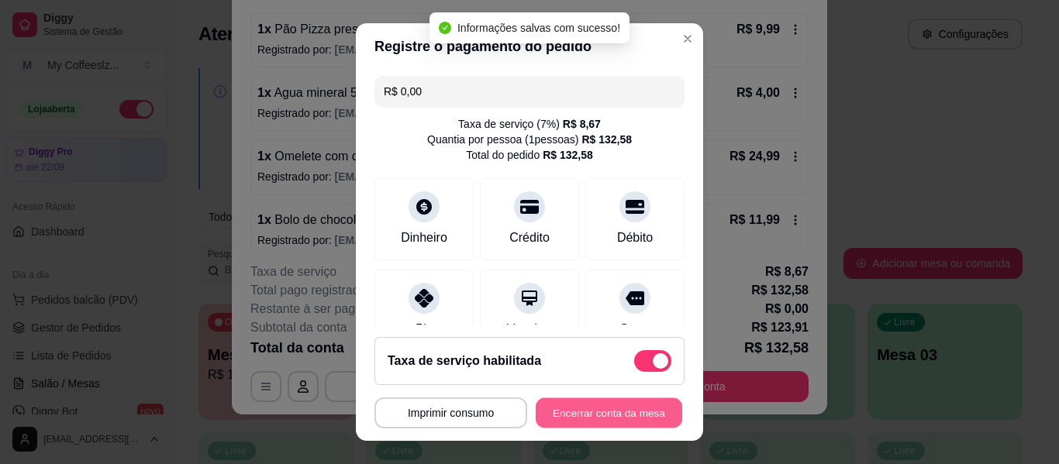
click at [564, 413] on button "Encerrar conta da mesa" at bounding box center [609, 413] width 147 height 30
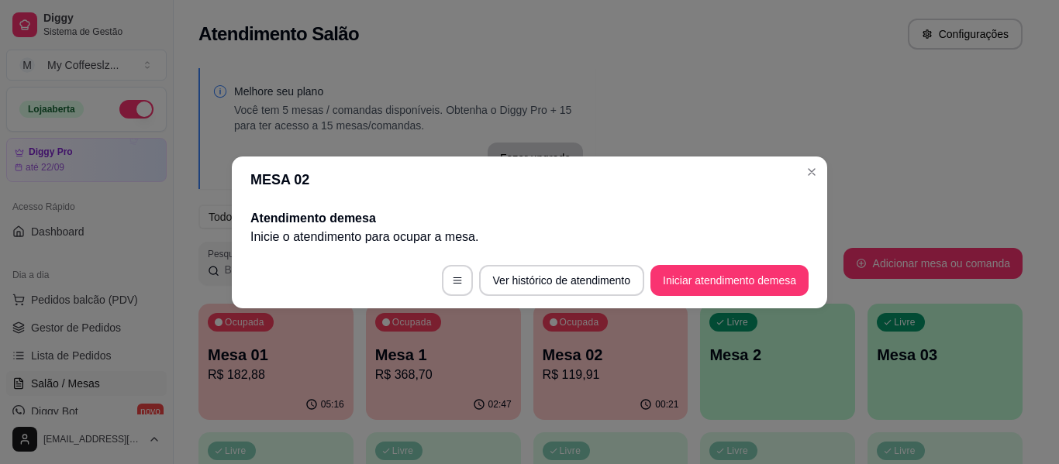
scroll to position [0, 0]
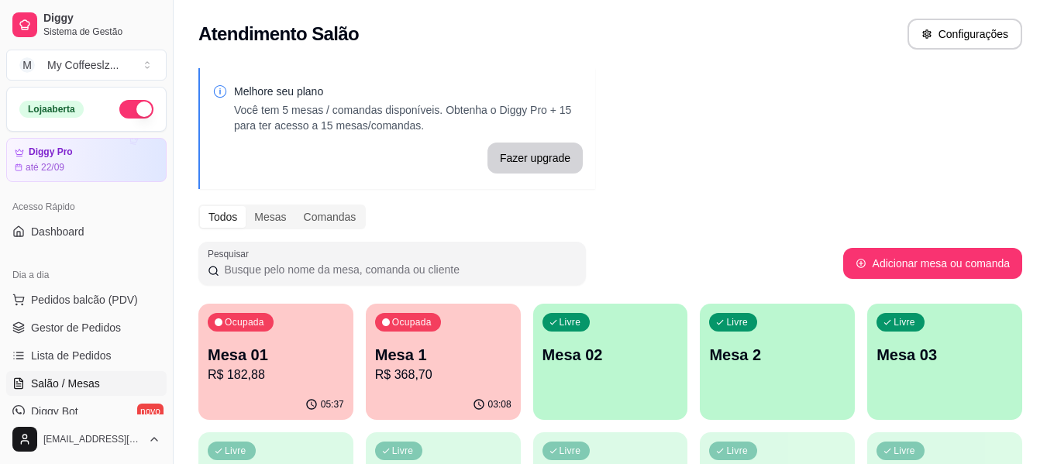
click at [319, 358] on p "Mesa 01" at bounding box center [276, 355] width 136 height 22
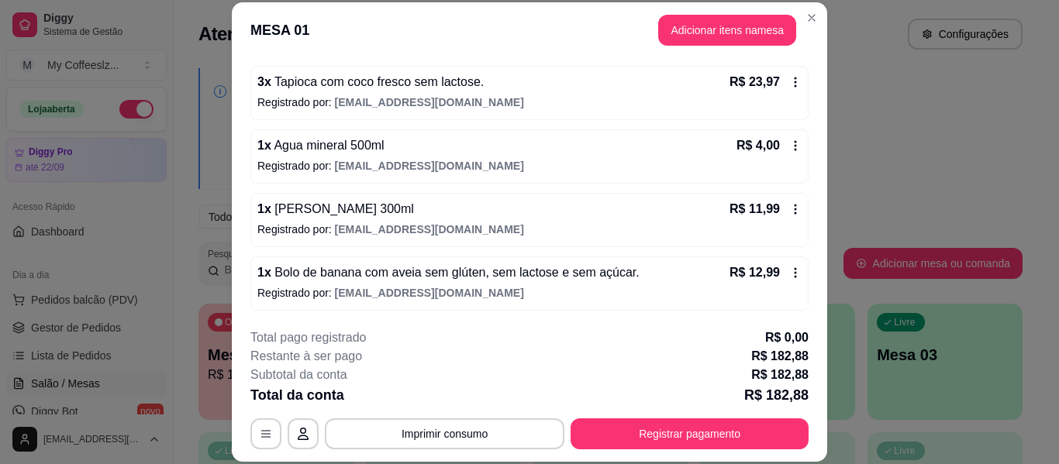
scroll to position [521, 0]
